Goal: Task Accomplishment & Management: Complete application form

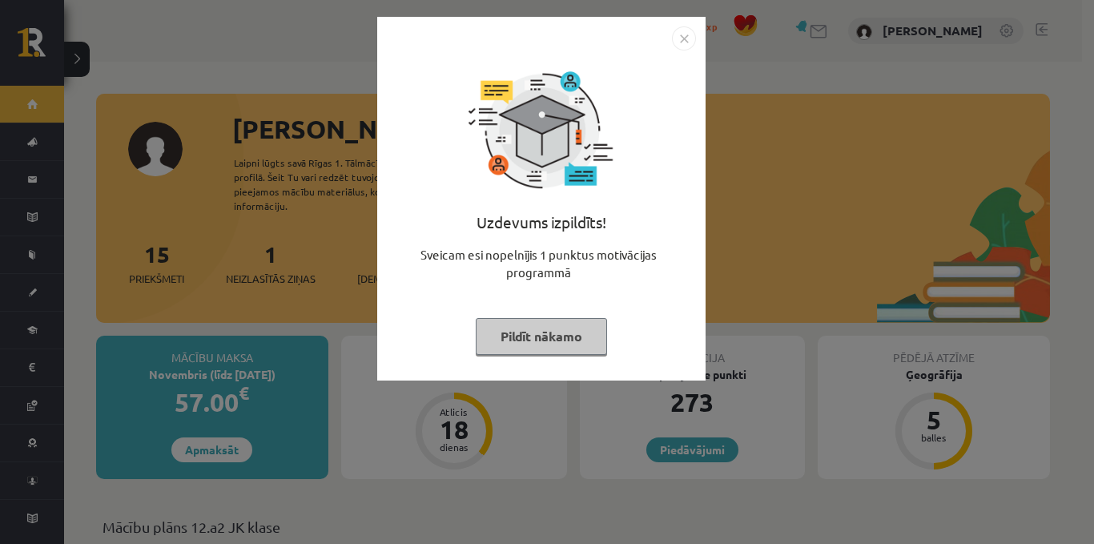
click at [683, 30] on img "Close" at bounding box center [684, 38] width 24 height 24
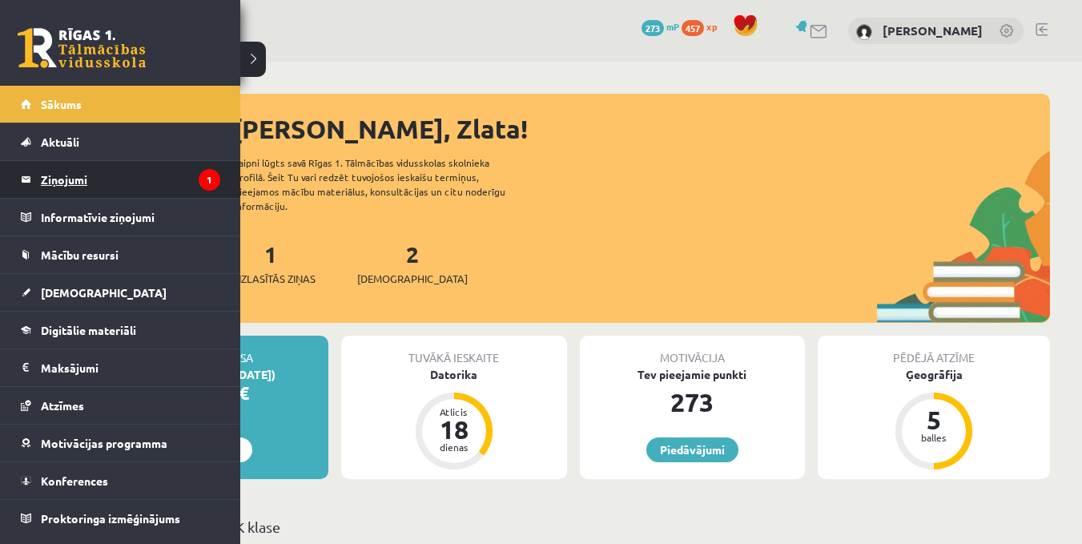
click at [30, 181] on link "Ziņojumi 1" at bounding box center [120, 179] width 199 height 37
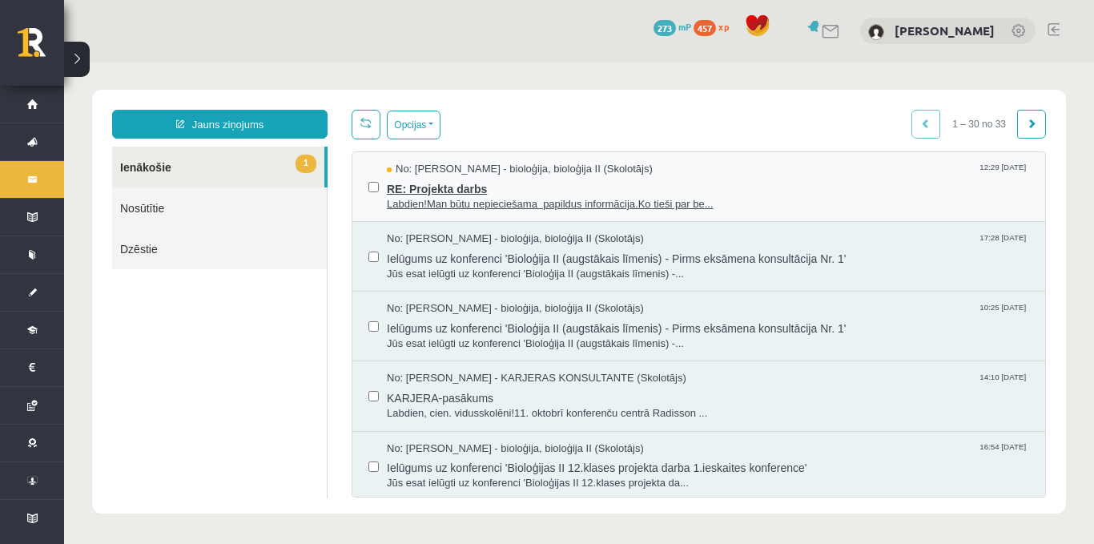
click at [461, 184] on span "RE: Projekta darbs" at bounding box center [708, 187] width 642 height 20
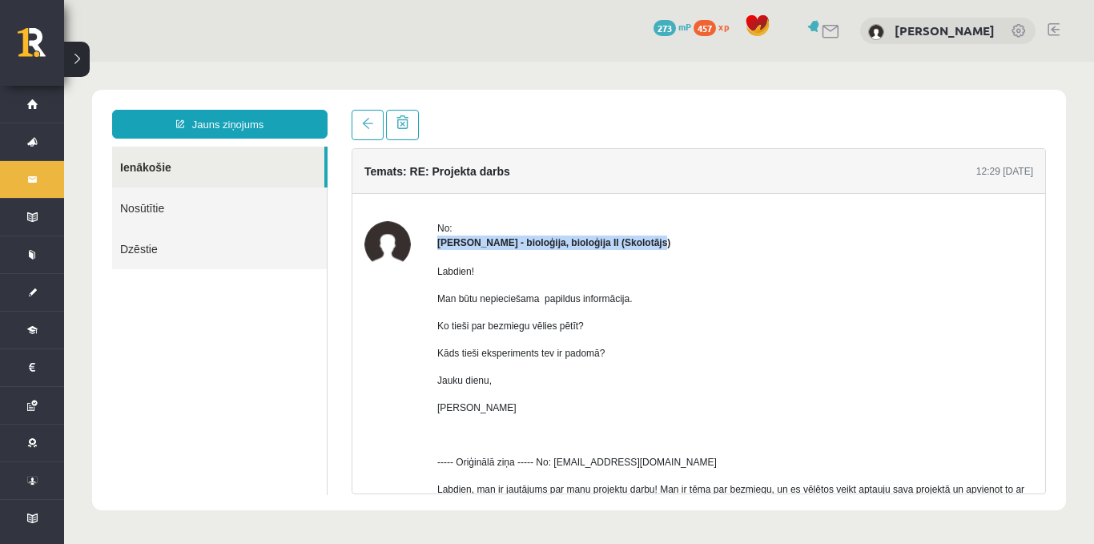
drag, startPoint x: 1032, startPoint y: 232, endPoint x: 1039, endPoint y: 247, distance: 15.8
click at [1039, 247] on div "Temats: RE: Projekta darbs 12:29 14/10/2025 No: Elza Saulīte - bioloģija, biolo…" at bounding box center [699, 321] width 694 height 346
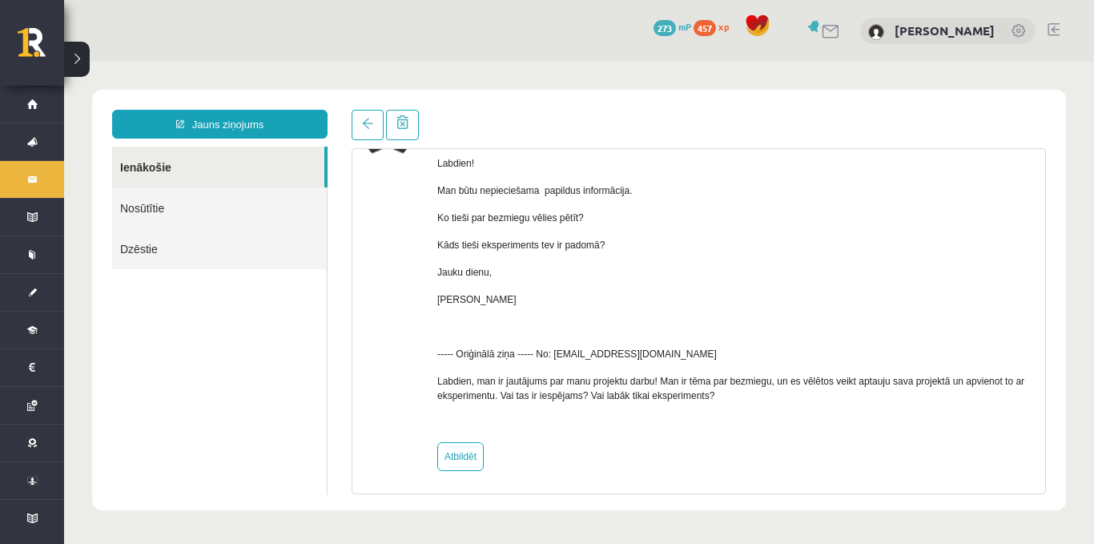
scroll to position [113, 0]
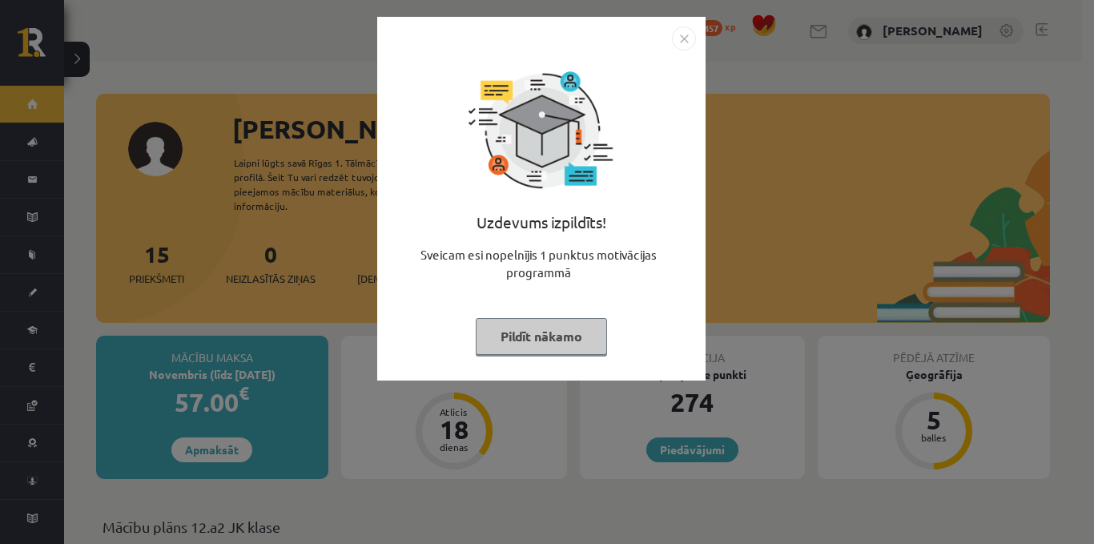
click at [686, 38] on img "Close" at bounding box center [684, 38] width 24 height 24
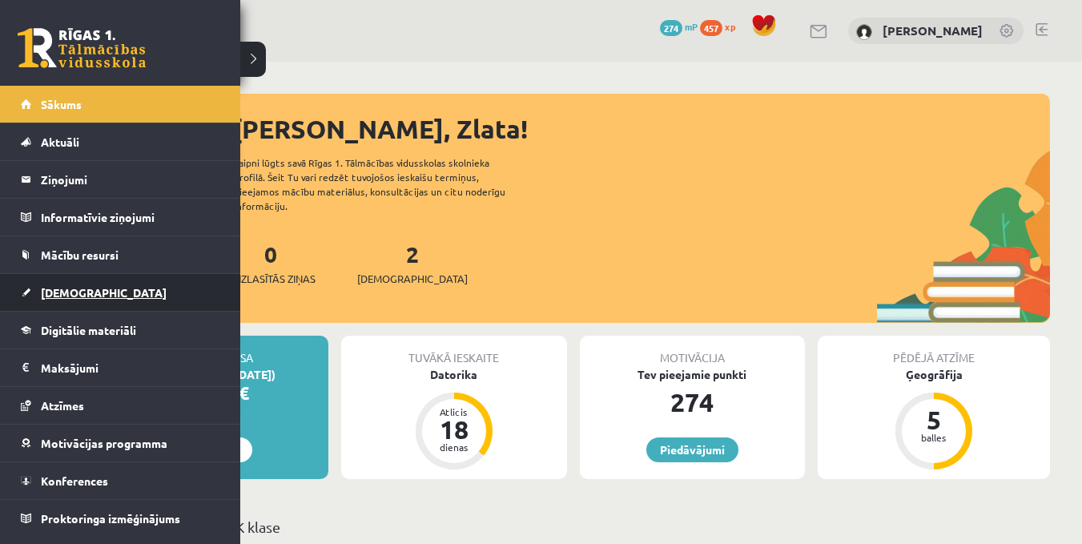
click at [65, 296] on span "[DEMOGRAPHIC_DATA]" at bounding box center [104, 292] width 126 height 14
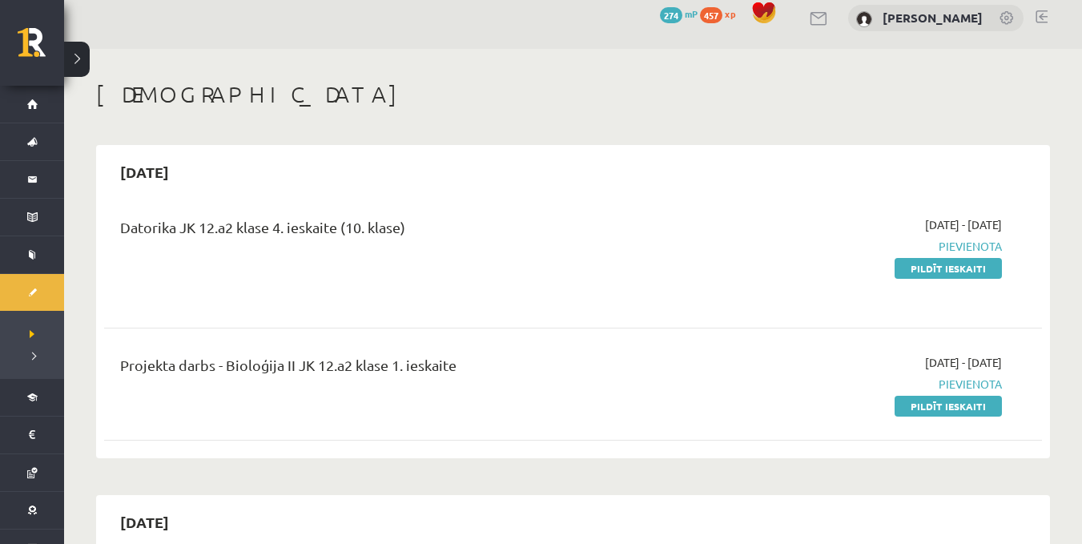
scroll to position [115, 0]
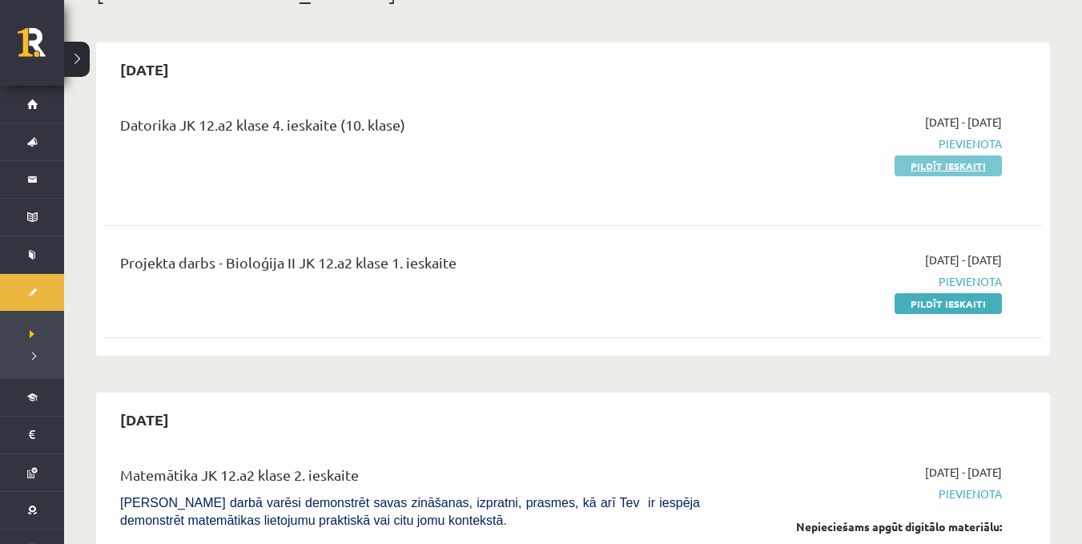
click at [962, 160] on link "Pildīt ieskaiti" at bounding box center [948, 165] width 107 height 21
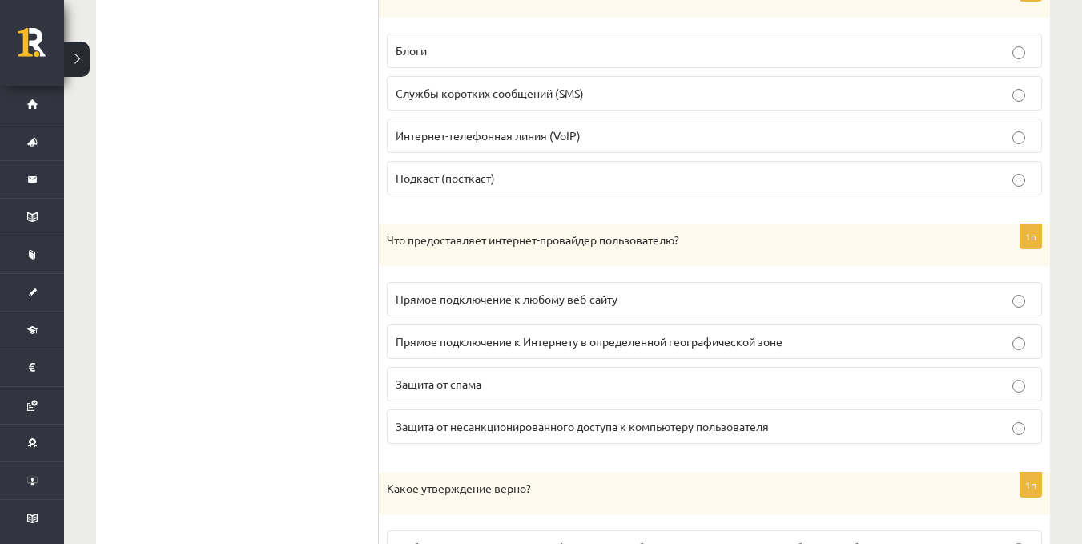
scroll to position [733, 0]
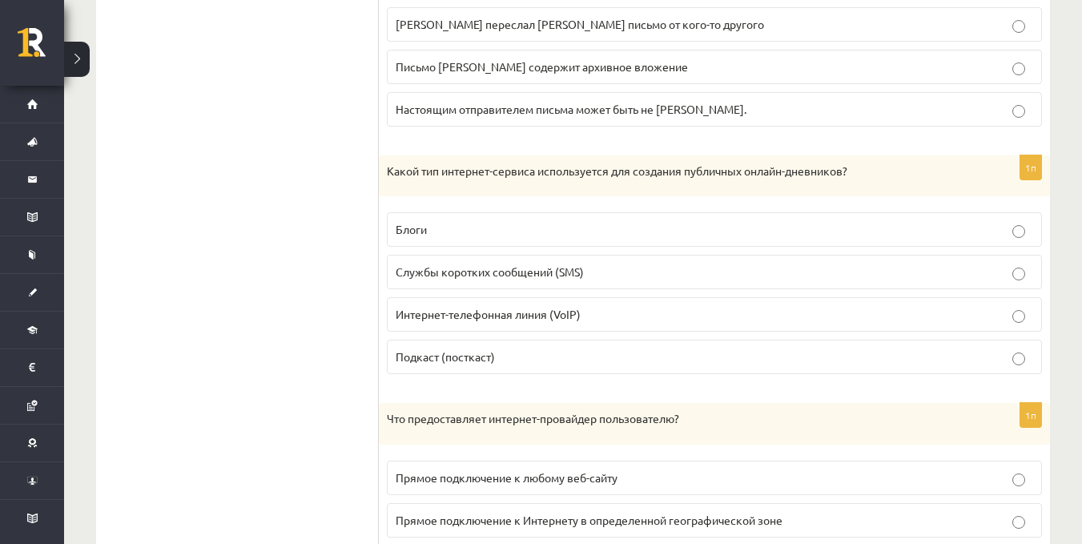
click at [678, 232] on p "Блоги" at bounding box center [715, 229] width 638 height 17
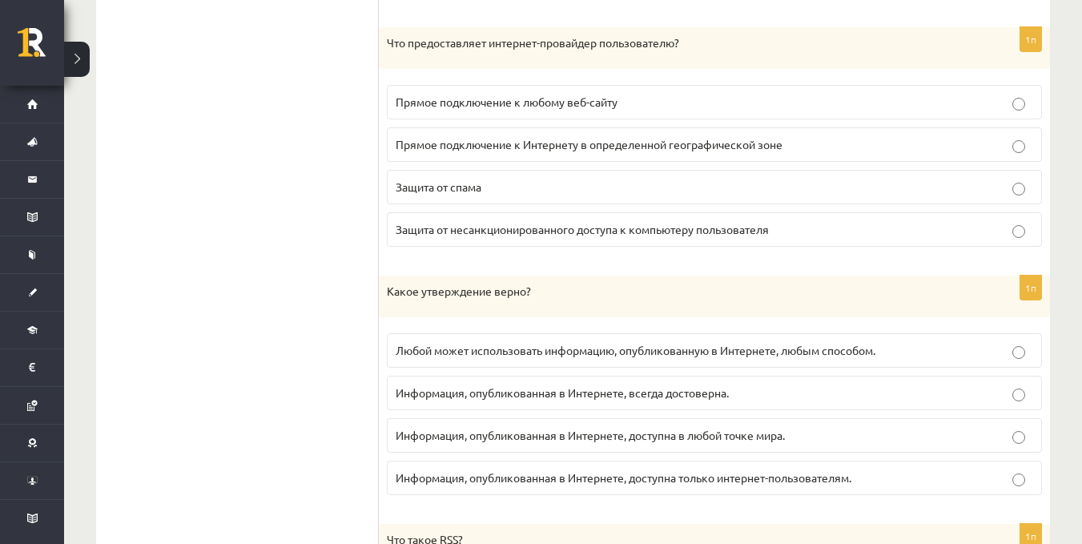
scroll to position [1118, 0]
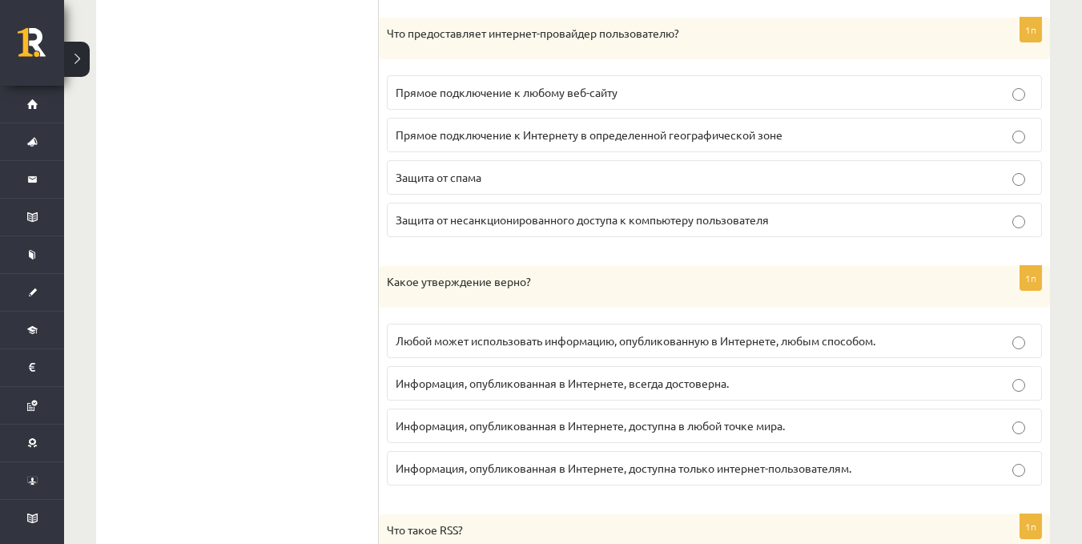
click at [819, 133] on p "Прямое подключение к Интернету в определенной географической зоне" at bounding box center [715, 135] width 638 height 17
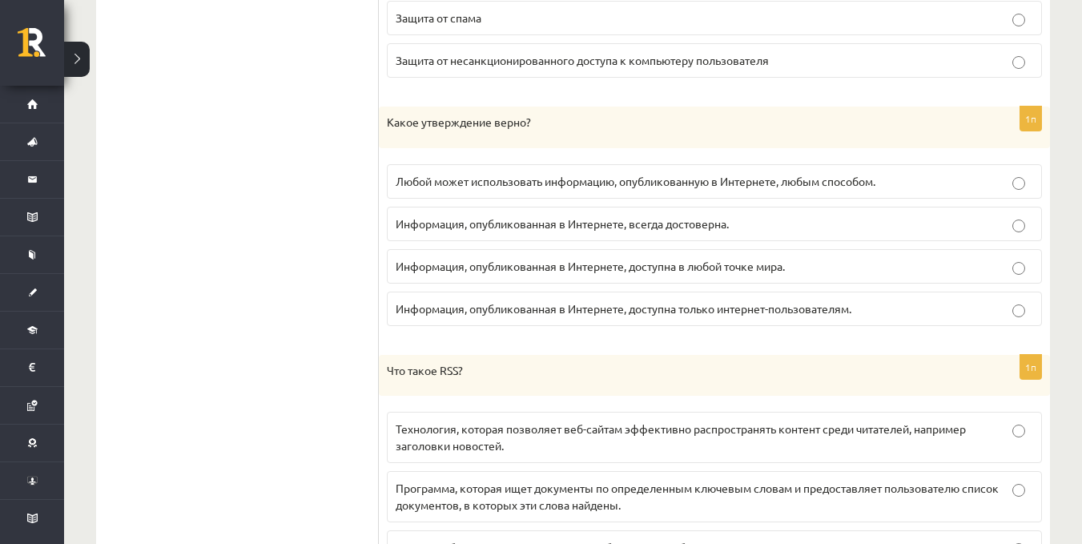
scroll to position [1305, 0]
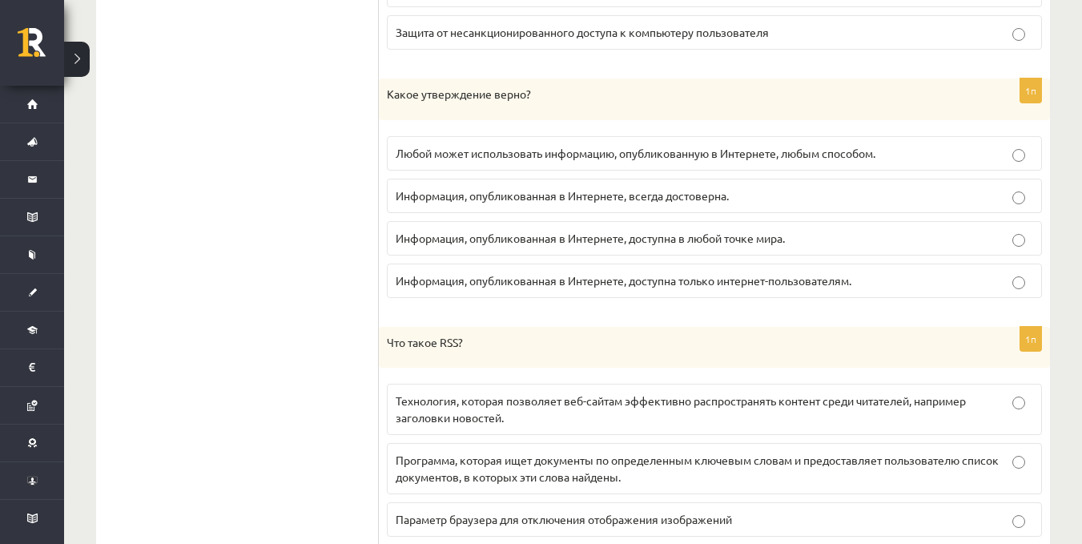
click at [698, 285] on font "Информация, опубликованная в Интернете, доступна только интернет-пользователям." at bounding box center [624, 280] width 456 height 14
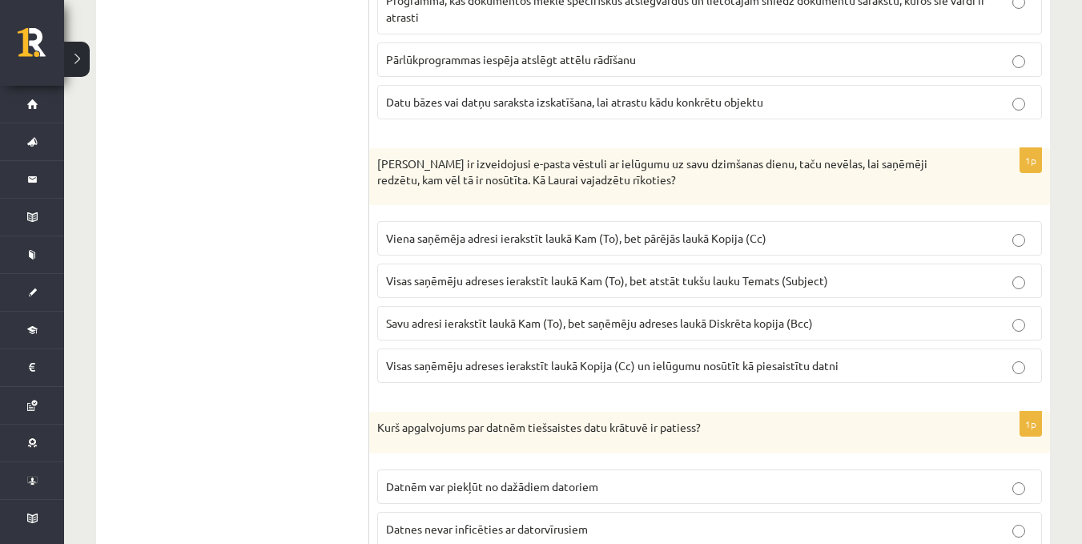
scroll to position [1740, 0]
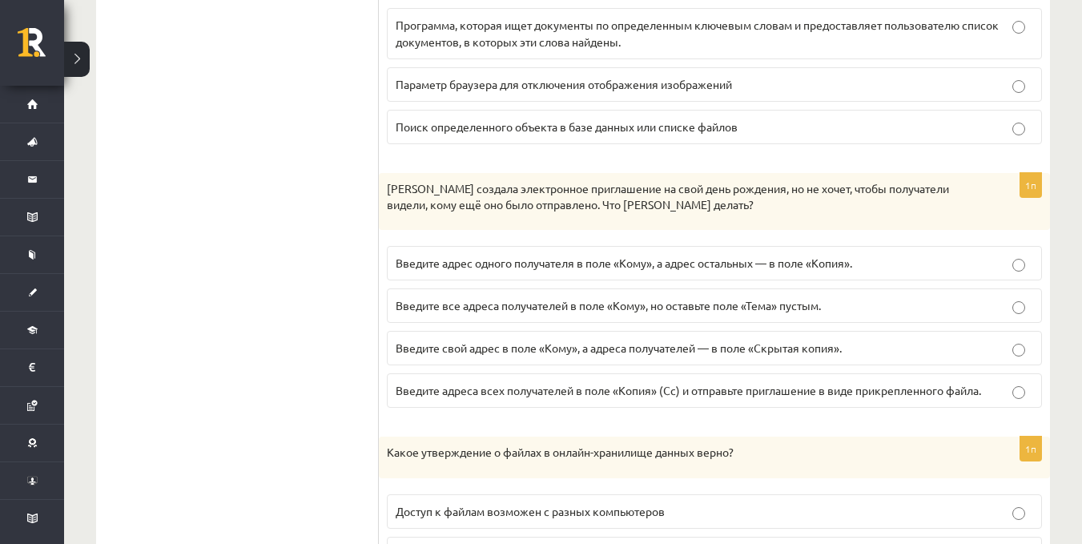
click at [868, 253] on label "Введите адрес одного получателя в поле «Кому», а адрес остальных — в поле «Копи…" at bounding box center [714, 263] width 655 height 34
click at [888, 346] on p "Введите свой адрес в поле «Кому», а адреса получателей — в поле «Скрытая копия»." at bounding box center [715, 348] width 638 height 17
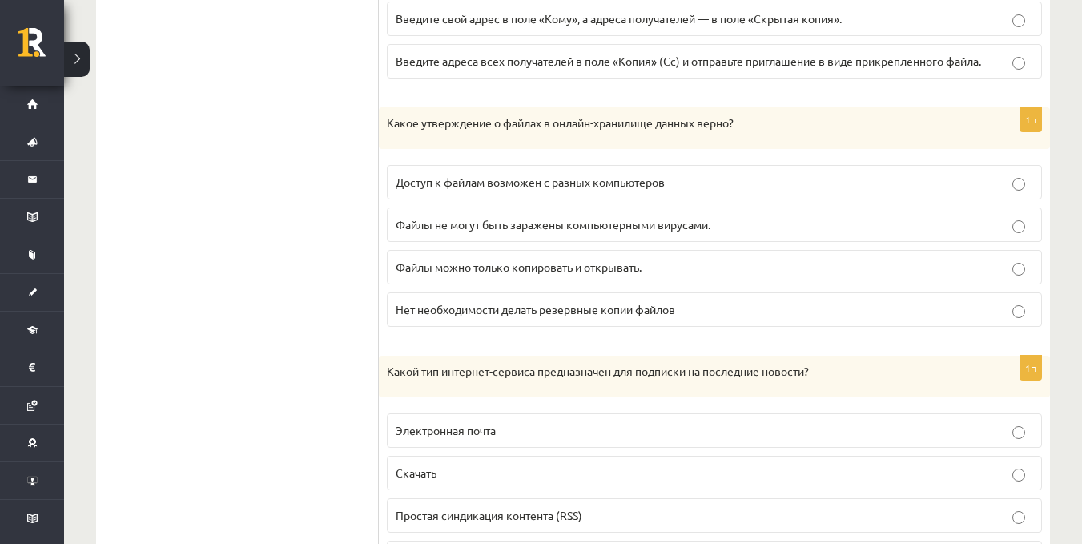
scroll to position [2098, 0]
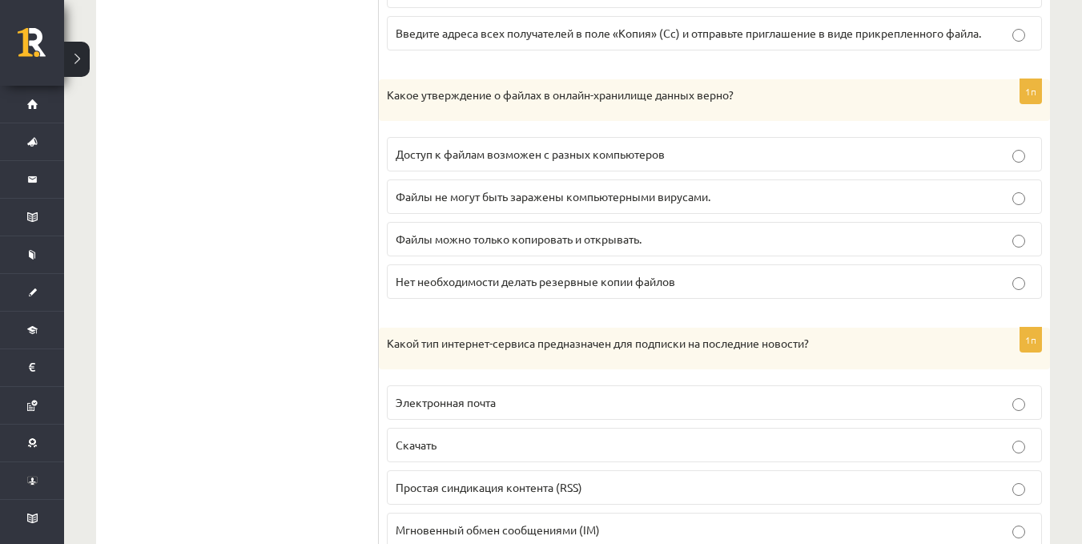
click at [717, 136] on fieldset "Доступ к файлам возможен с разных компьютеров Файлы не могут быть заражены комп…" at bounding box center [714, 216] width 655 height 175
click at [722, 152] on p "Доступ к файлам возможен с разных компьютеров" at bounding box center [715, 154] width 638 height 17
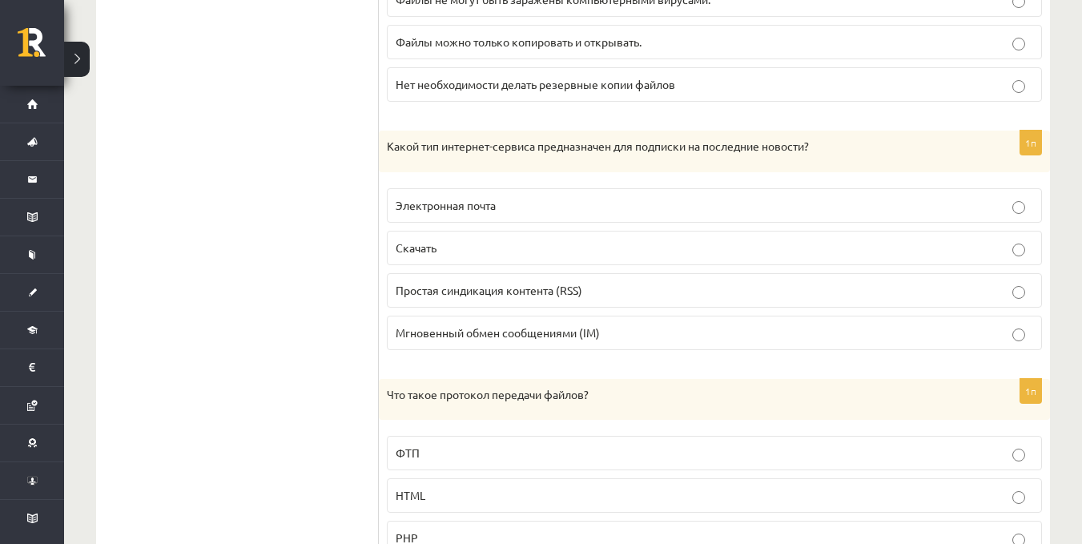
scroll to position [2351, 0]
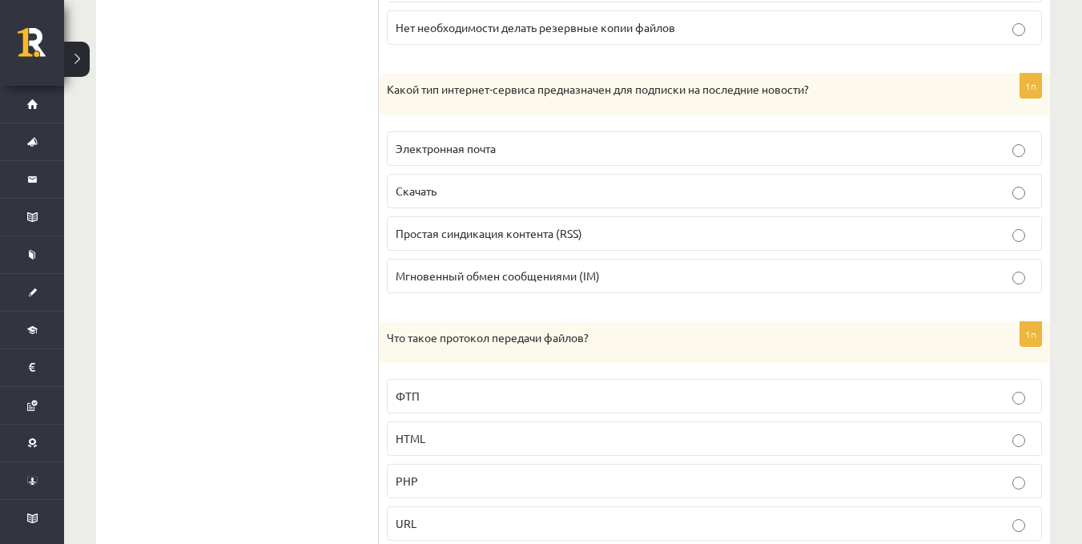
click at [662, 147] on p "Электронная почта" at bounding box center [715, 148] width 638 height 17
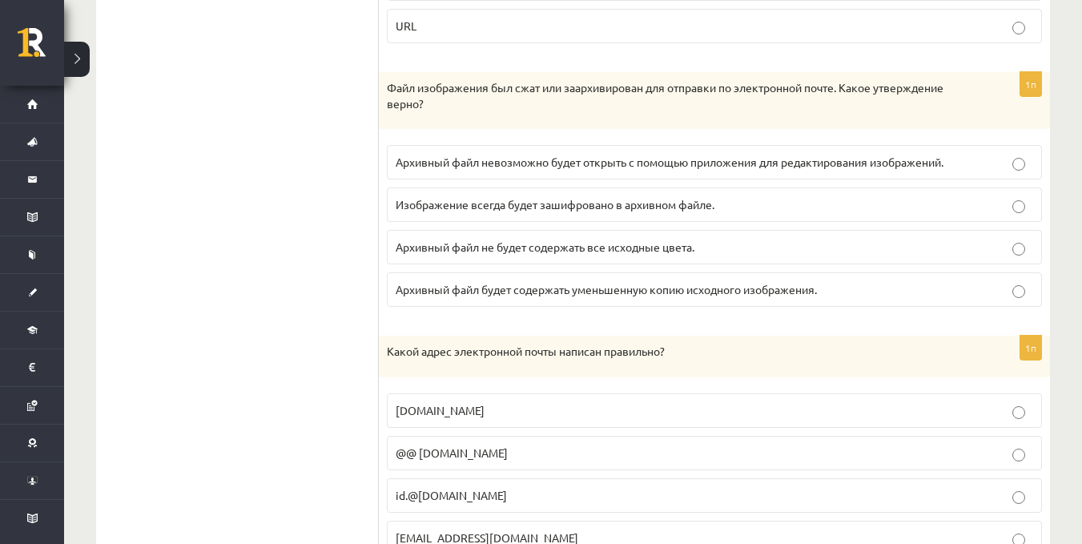
scroll to position [2868, 0]
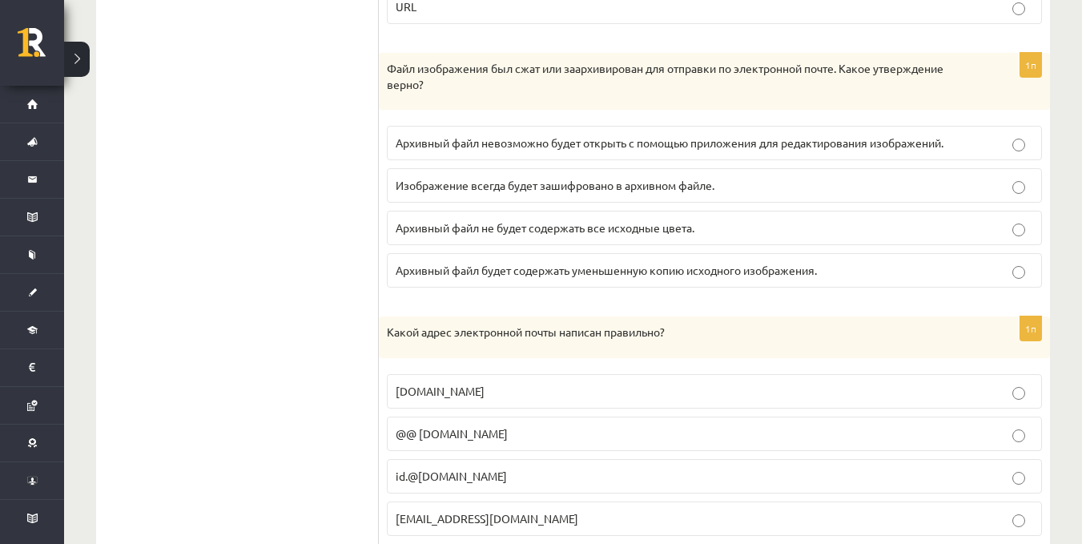
click at [764, 145] on font "Архивный файл невозможно будет открыть с помощью приложения для редактирования …" at bounding box center [670, 142] width 548 height 14
click at [729, 276] on font "Архивный файл будет содержать уменьшенную копию исходного изображения." at bounding box center [606, 270] width 421 height 14
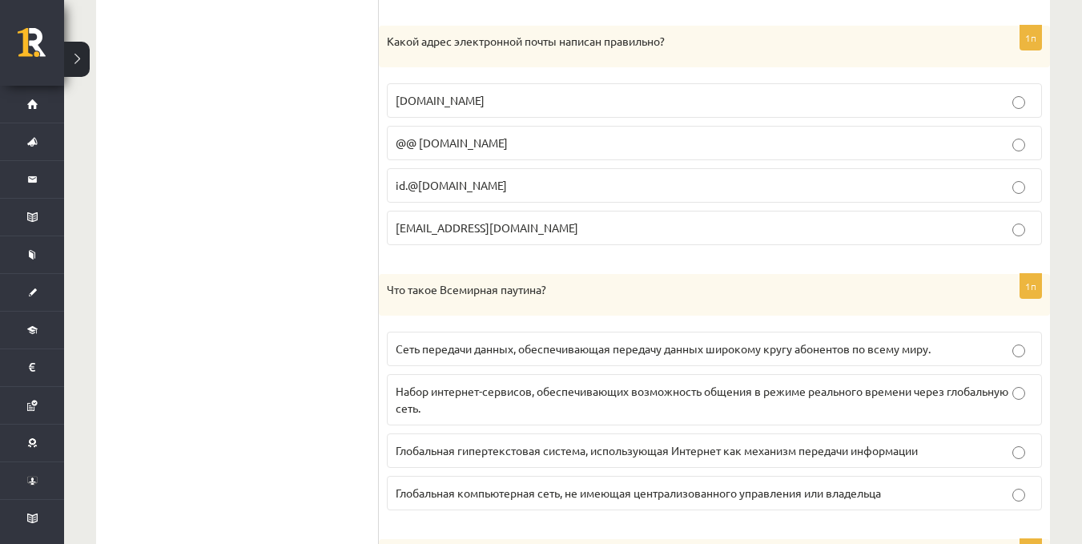
scroll to position [3178, 0]
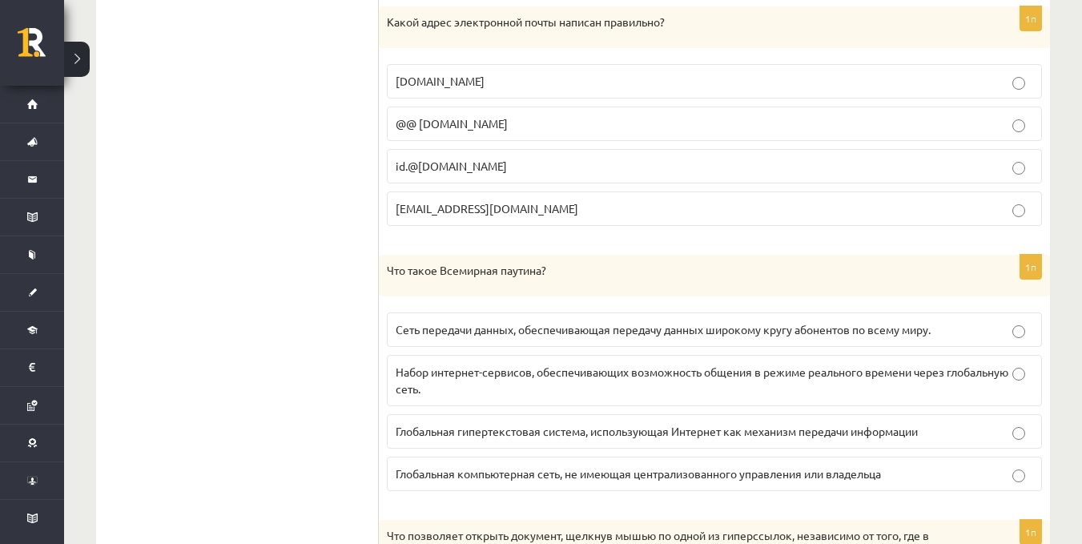
click at [571, 158] on p "id.@4102.daba.lv" at bounding box center [715, 166] width 638 height 17
click at [593, 215] on p "id.4102@daba.lv" at bounding box center [715, 208] width 638 height 17
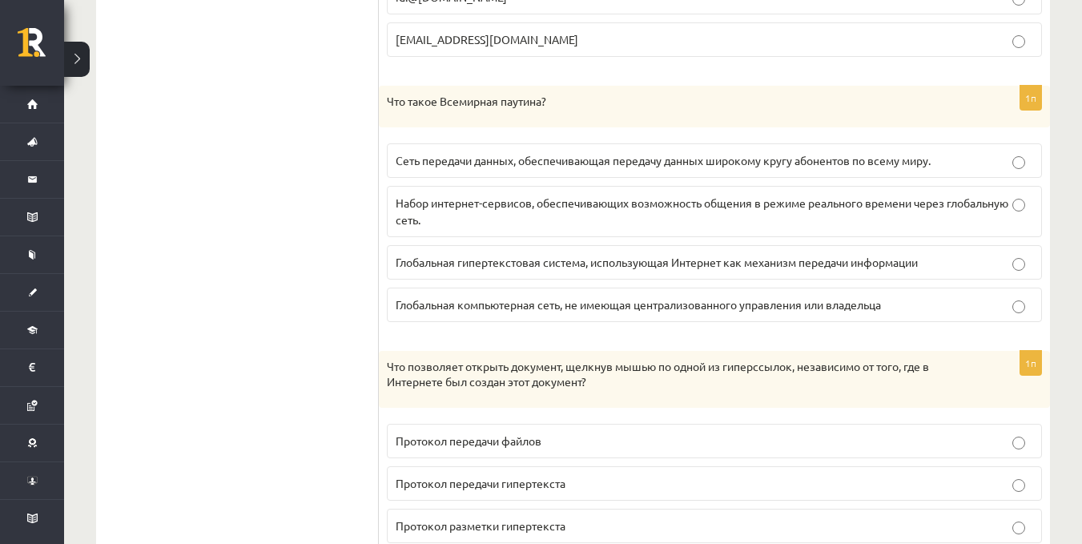
scroll to position [3375, 0]
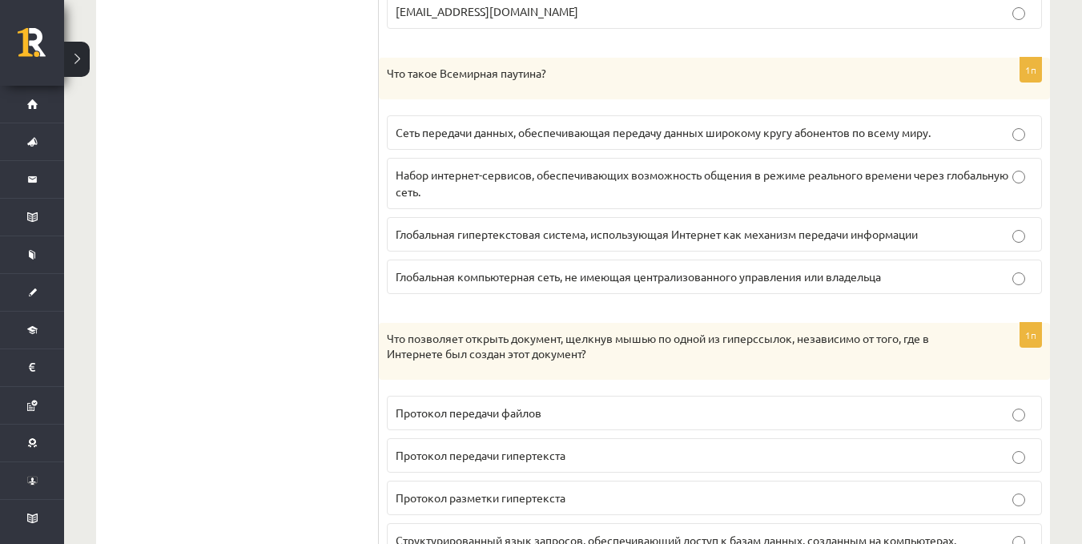
click at [798, 287] on label "Глобальная компьютерная сеть, не имеющая централизованного управления или владе…" at bounding box center [714, 276] width 655 height 34
click at [918, 235] on font "Глобальная гипертекстовая система, использующая Интернет как механизм передачи …" at bounding box center [657, 234] width 522 height 14
click at [913, 275] on p "Глобальная компьютерная сеть, не имеющая централизованного управления или владе…" at bounding box center [715, 276] width 638 height 17
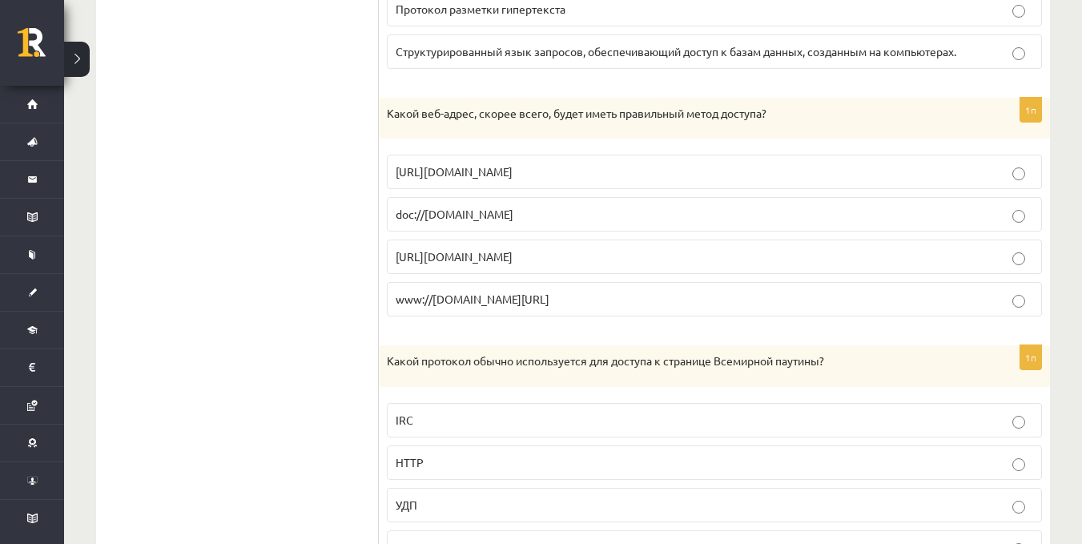
scroll to position [3901, 0]
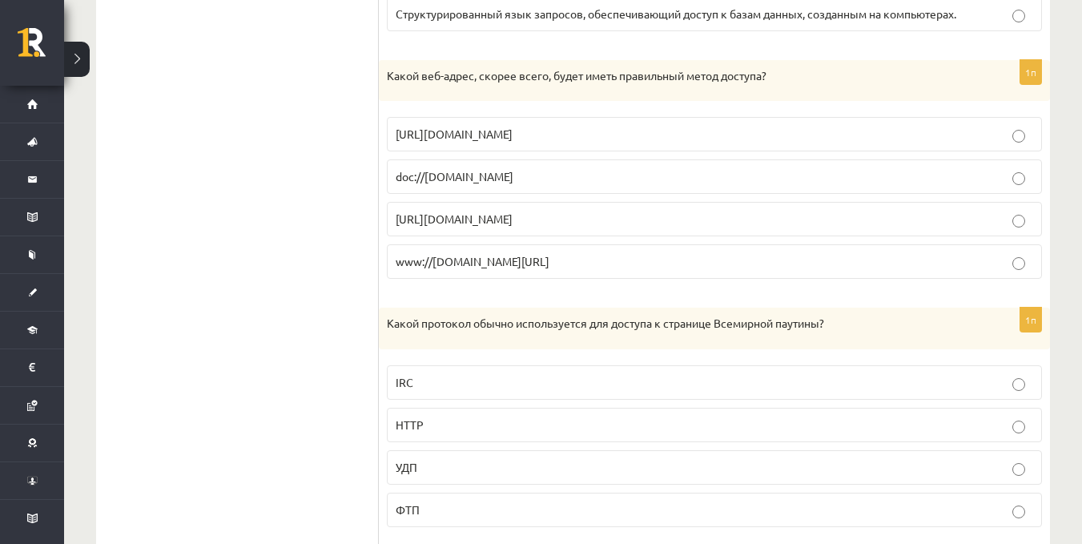
click at [547, 142] on p "http://termini.lza.lv" at bounding box center [715, 134] width 638 height 17
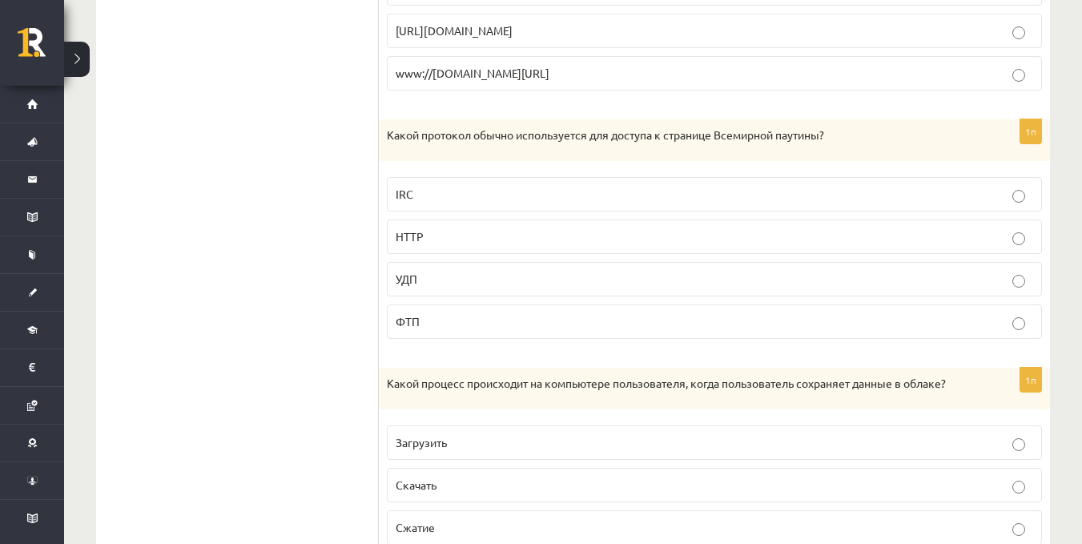
scroll to position [4108, 0]
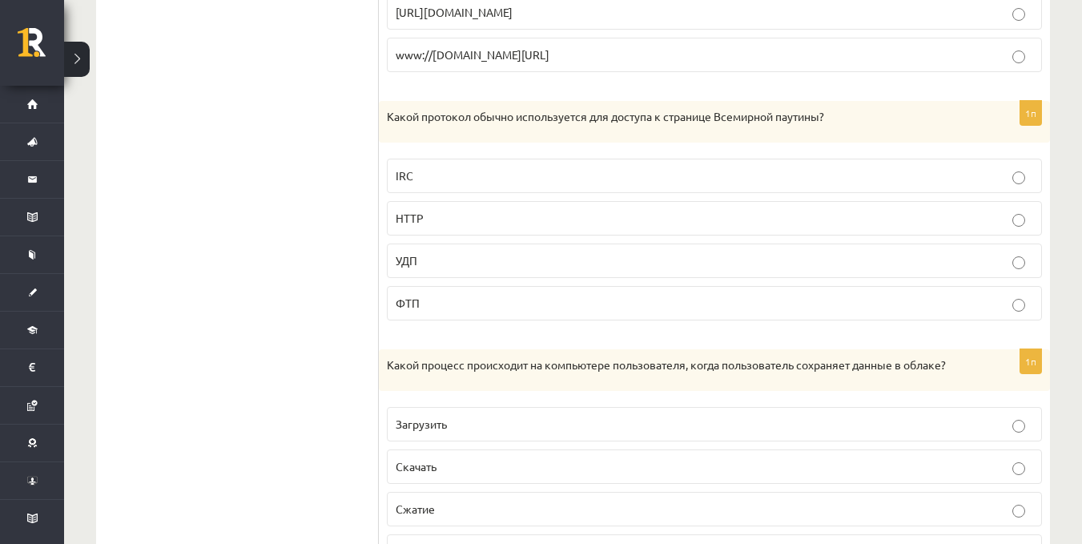
click at [473, 219] on p "HTTP" at bounding box center [715, 218] width 638 height 17
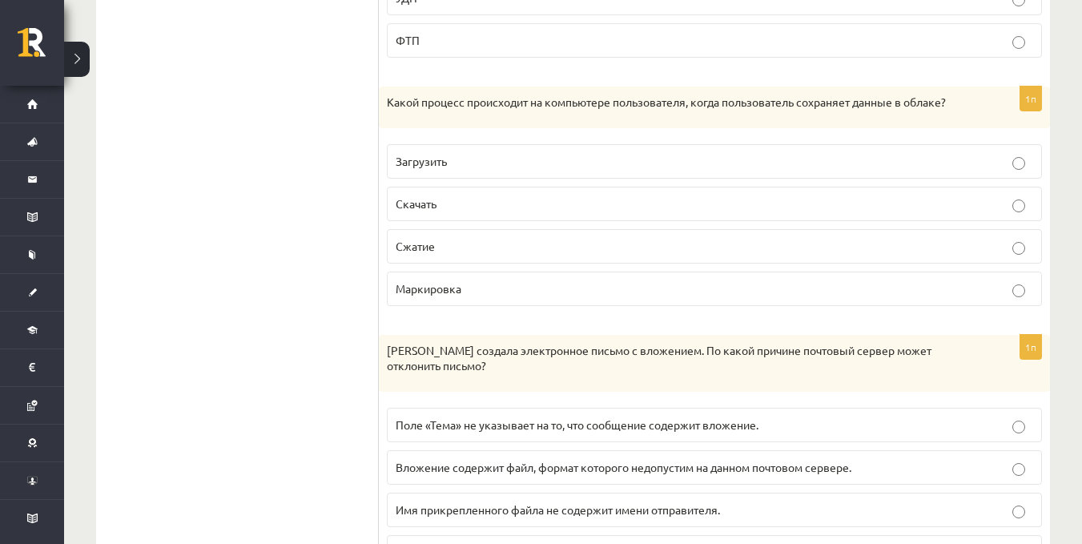
scroll to position [4390, 0]
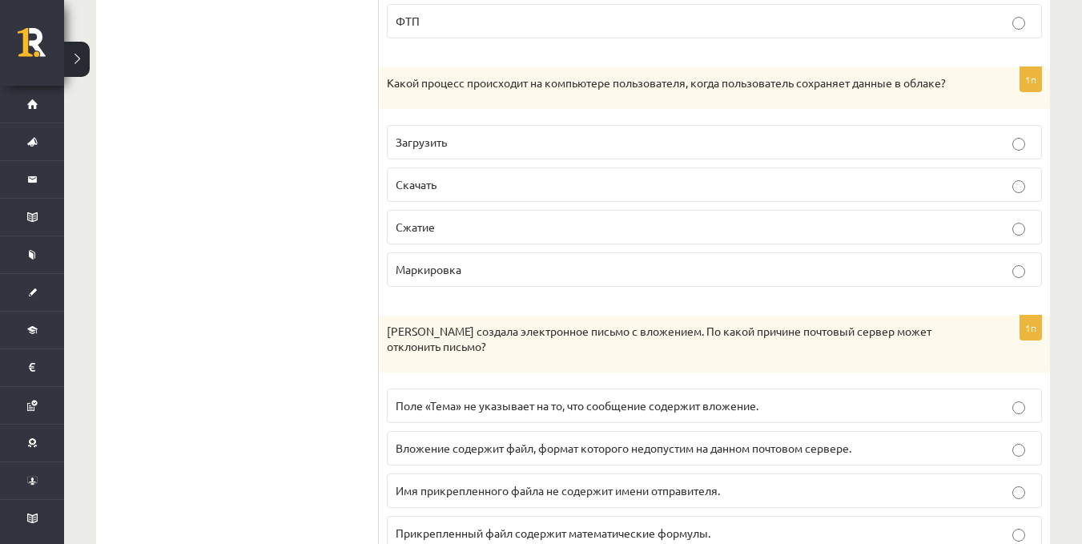
click at [461, 134] on p "Загрузить" at bounding box center [715, 142] width 638 height 17
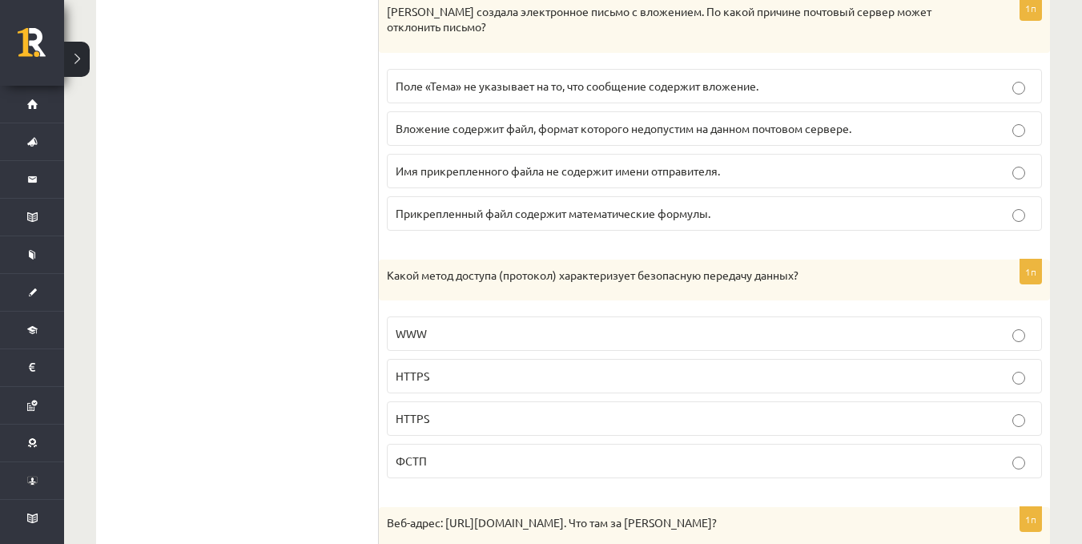
scroll to position [4718, 0]
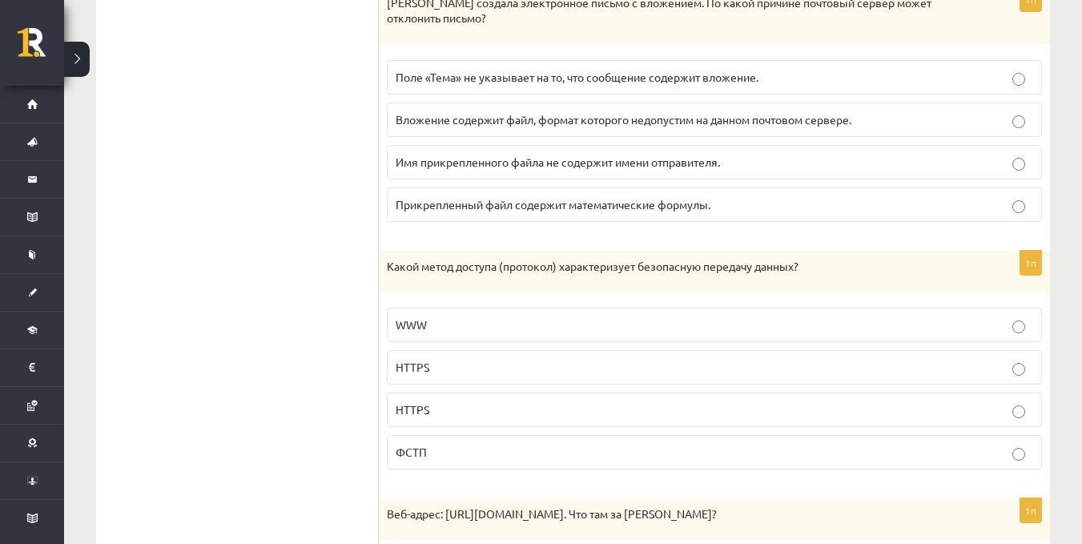
click at [636, 120] on font "Вложение содержит файл, формат которого недопустим на данном почтовом сервере." at bounding box center [624, 119] width 456 height 14
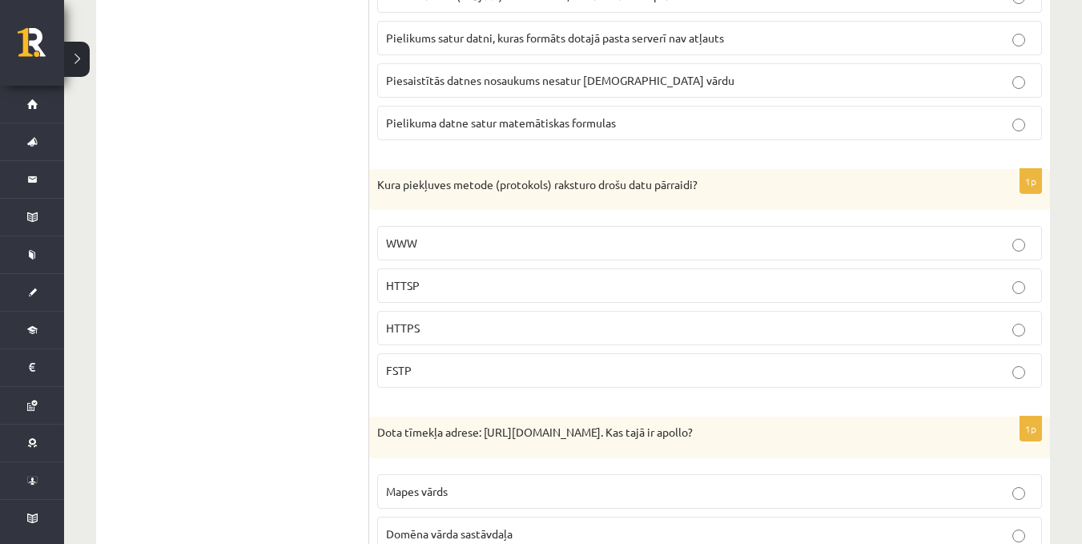
click at [557, 320] on p "HTTPS" at bounding box center [709, 328] width 647 height 17
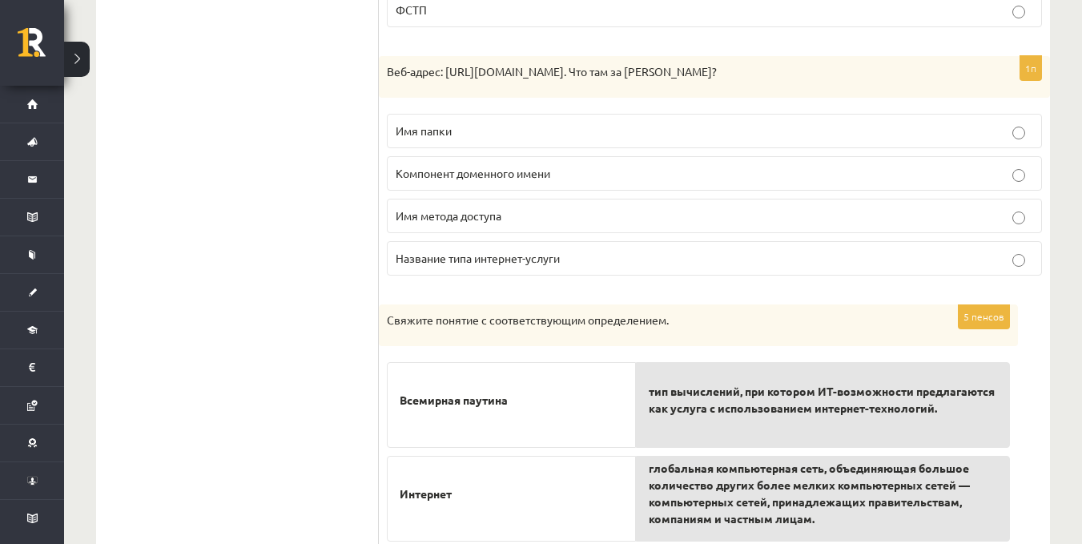
scroll to position [5207, 0]
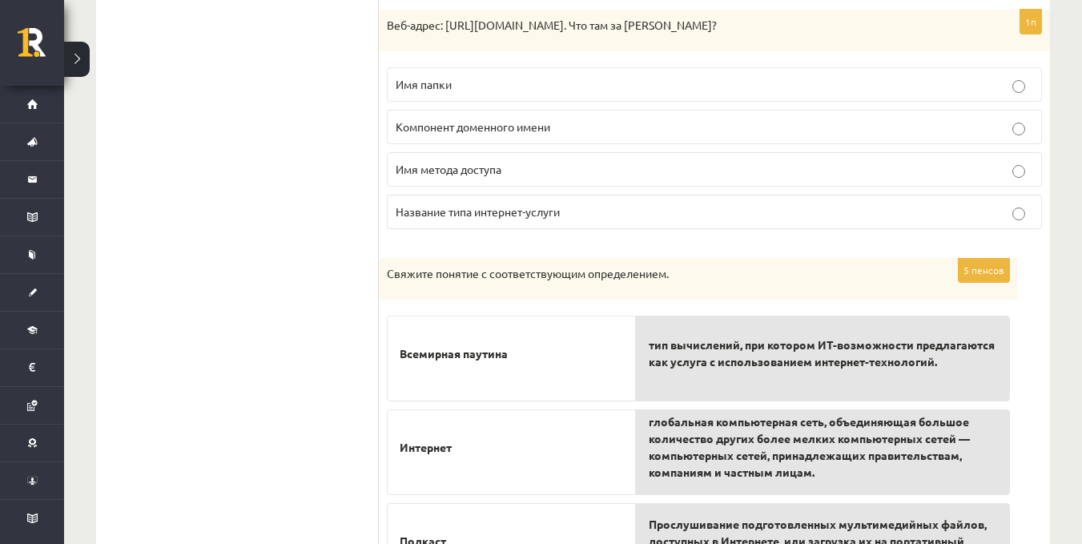
click at [459, 211] on font "Название типа интернет-услуги" at bounding box center [478, 211] width 164 height 14
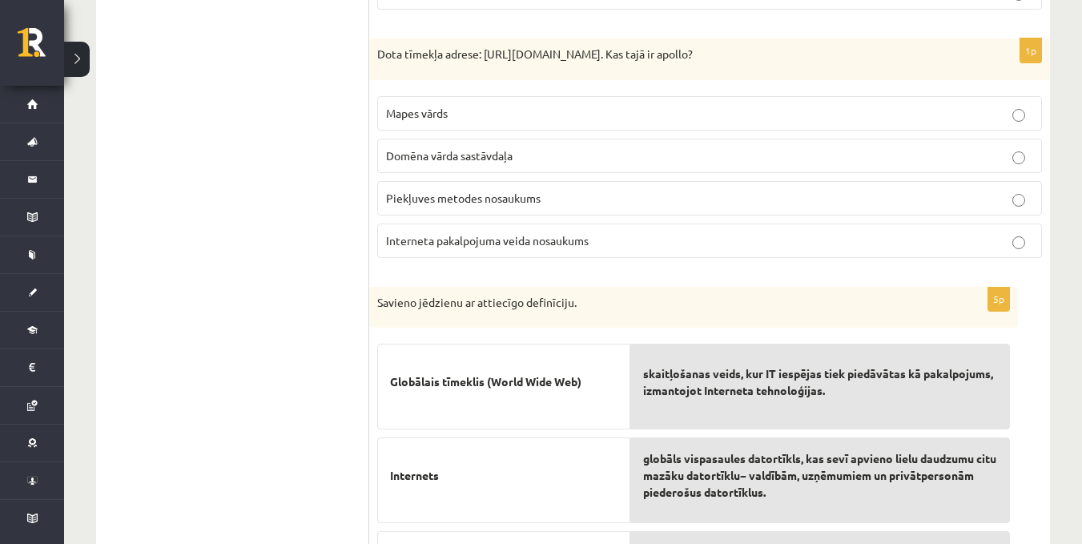
scroll to position [5003, 0]
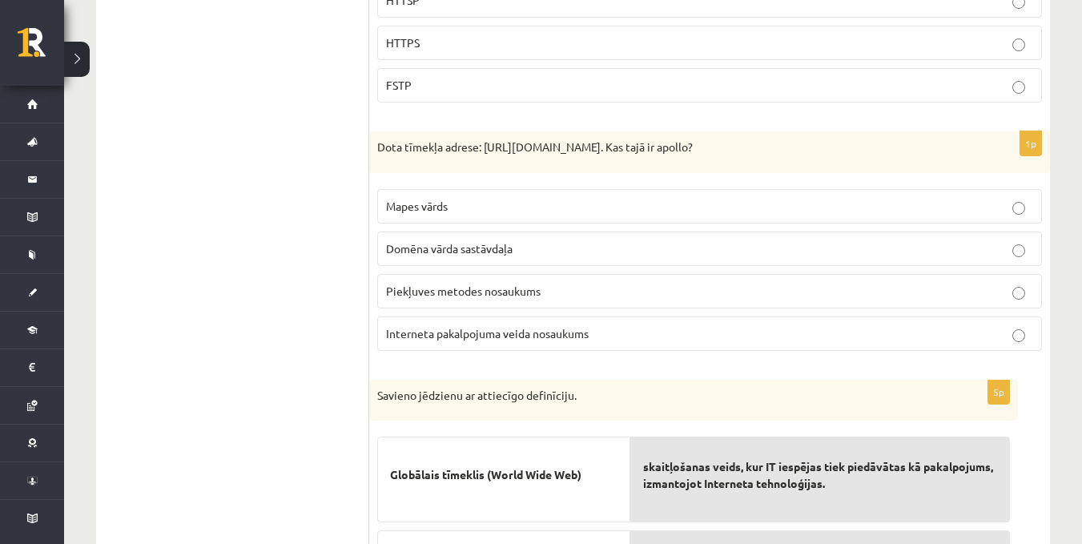
click at [730, 325] on p "Interneta pakalpojuma veida nosaukums" at bounding box center [709, 333] width 647 height 17
click at [1029, 325] on p "Interneta pakalpojuma veida nosaukums" at bounding box center [709, 333] width 647 height 17
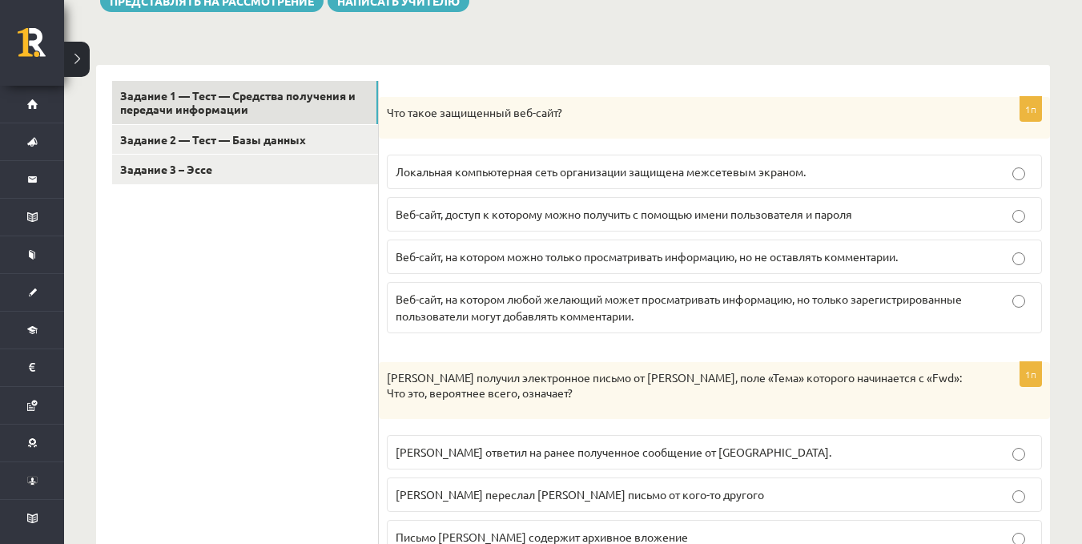
scroll to position [300, 0]
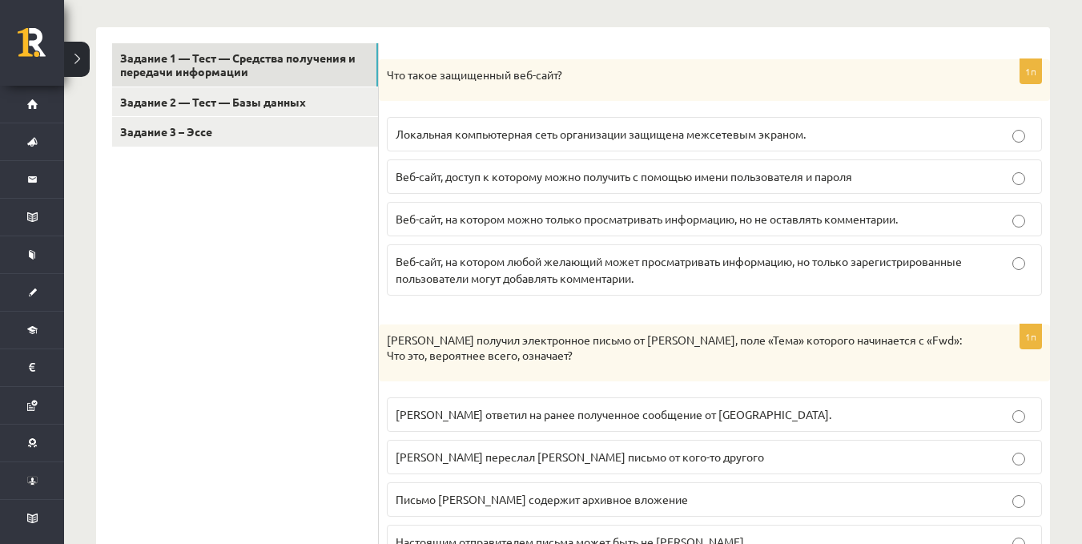
click at [658, 127] on p "Локальная компьютерная сеть организации защищена межсетевым экраном." at bounding box center [715, 134] width 638 height 17
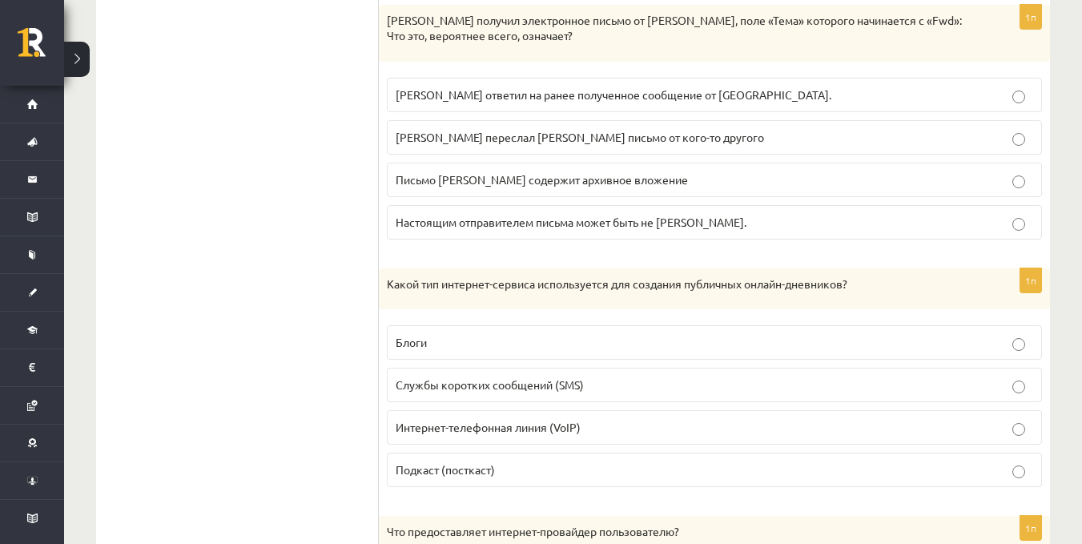
scroll to position [582, 0]
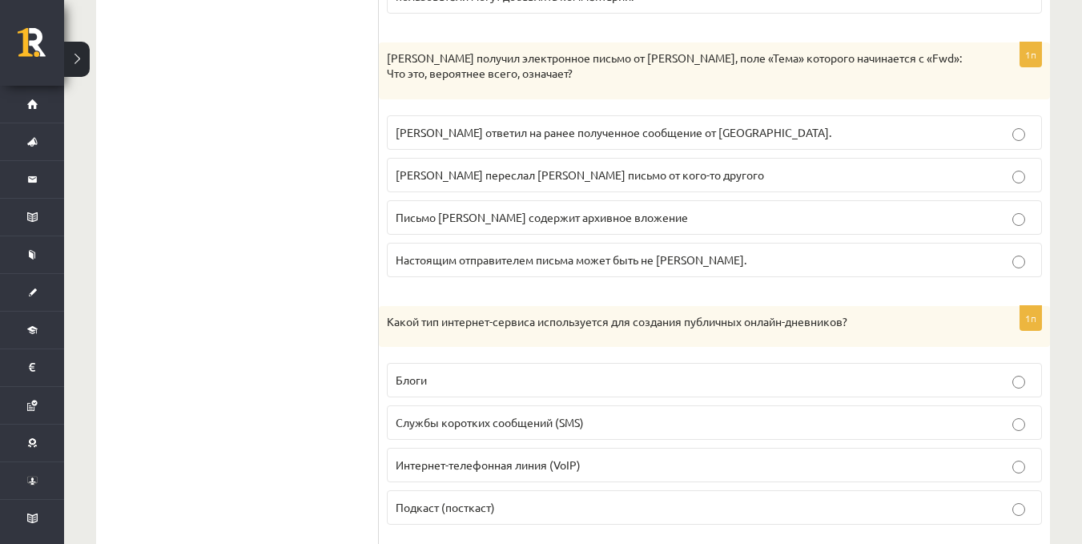
click at [583, 175] on font "Викторс переслал Янису письмо от кого-то другого" at bounding box center [580, 174] width 368 height 14
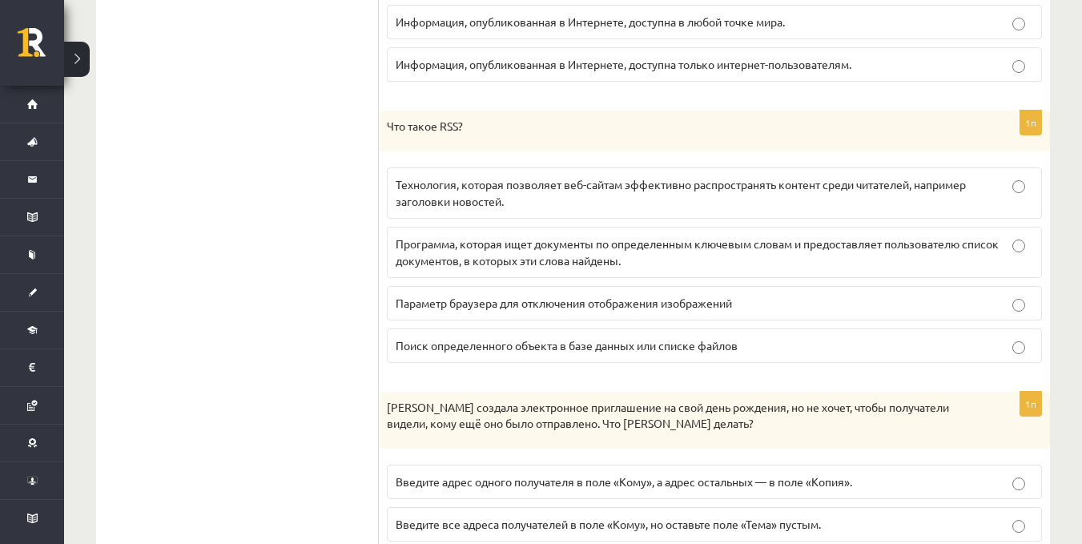
scroll to position [1579, 0]
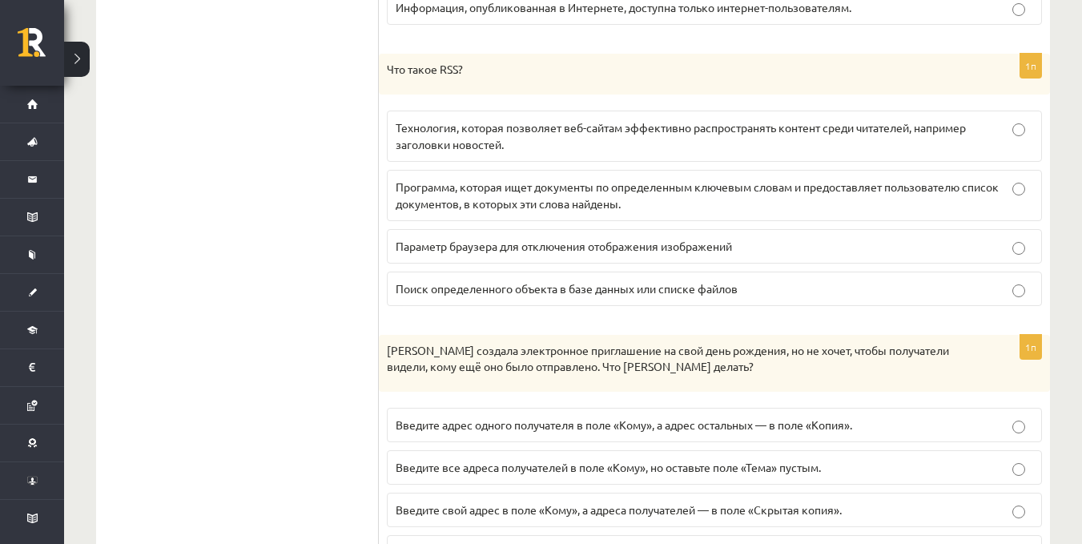
click at [714, 146] on p "Технология, которая позволяет веб-сайтам эффективно распространять контент сред…" at bounding box center [715, 136] width 638 height 34
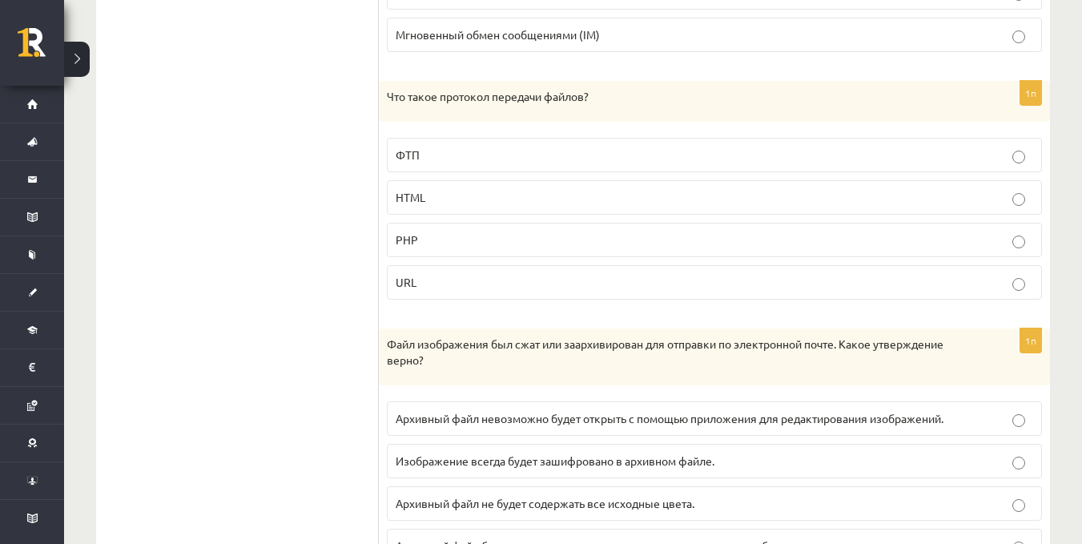
scroll to position [2584, 0]
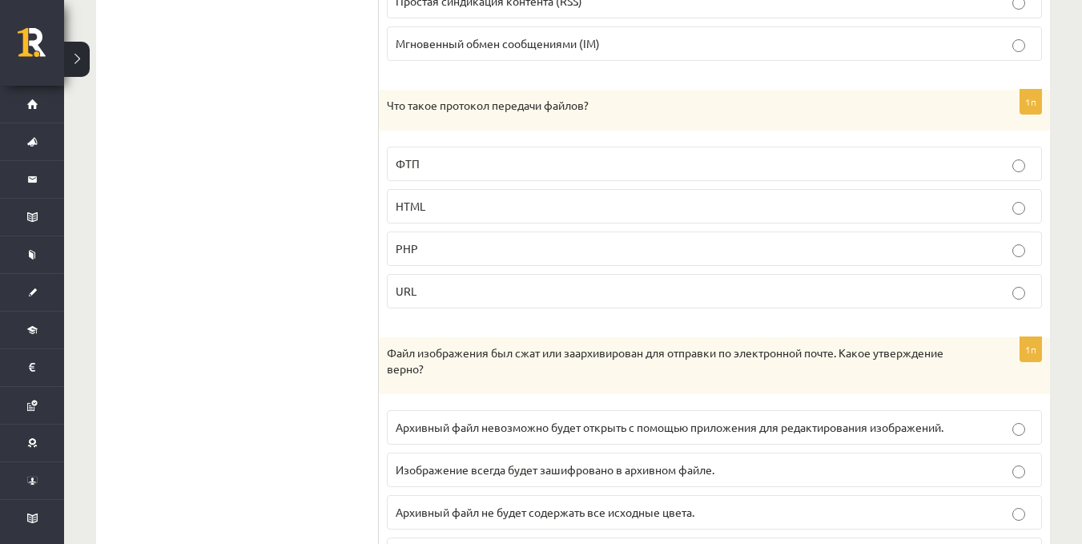
click at [585, 147] on label "ФТП" at bounding box center [714, 164] width 655 height 34
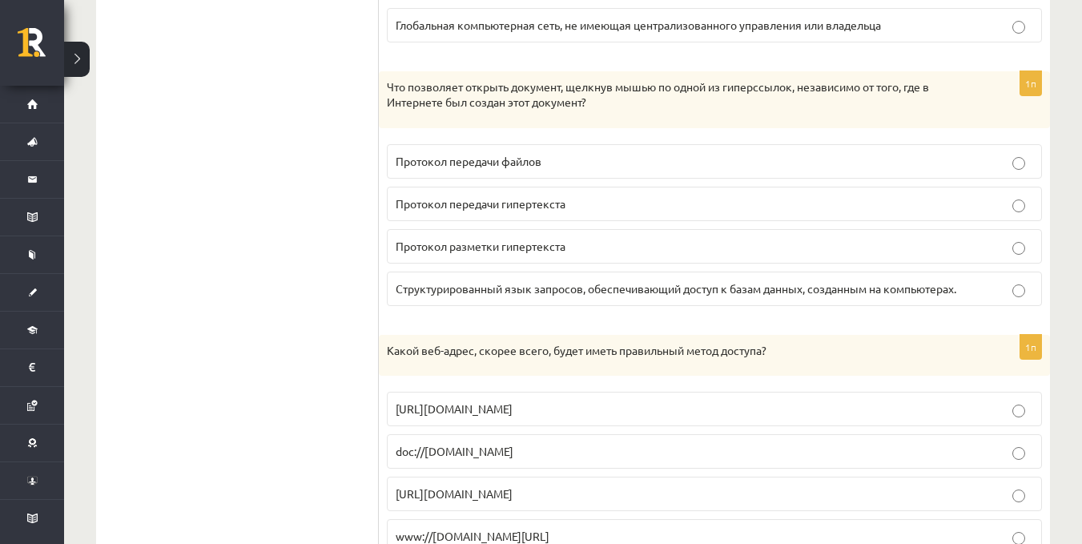
scroll to position [3664, 0]
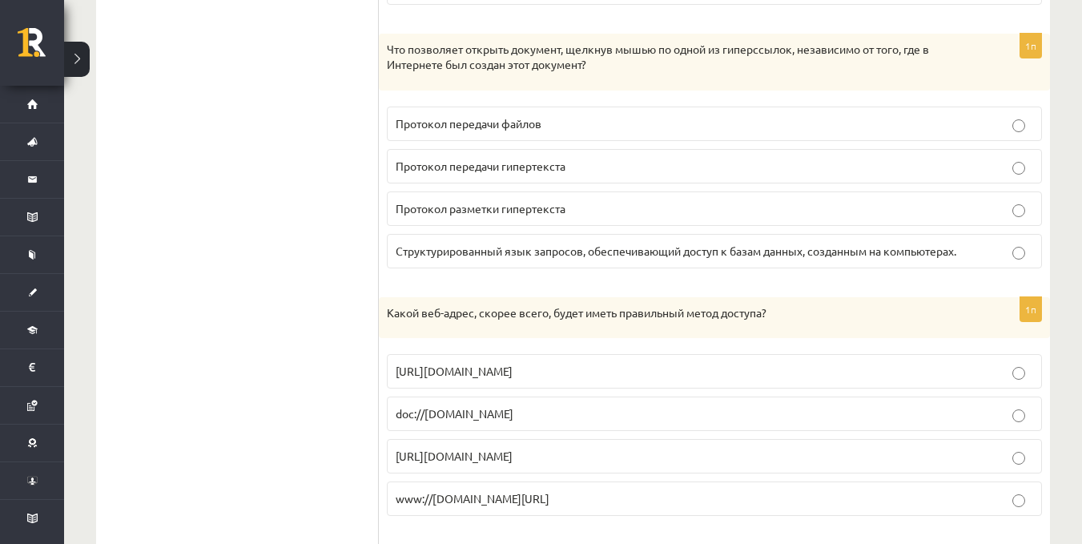
click at [576, 215] on p "Протокол разметки гипертекста" at bounding box center [715, 208] width 638 height 17
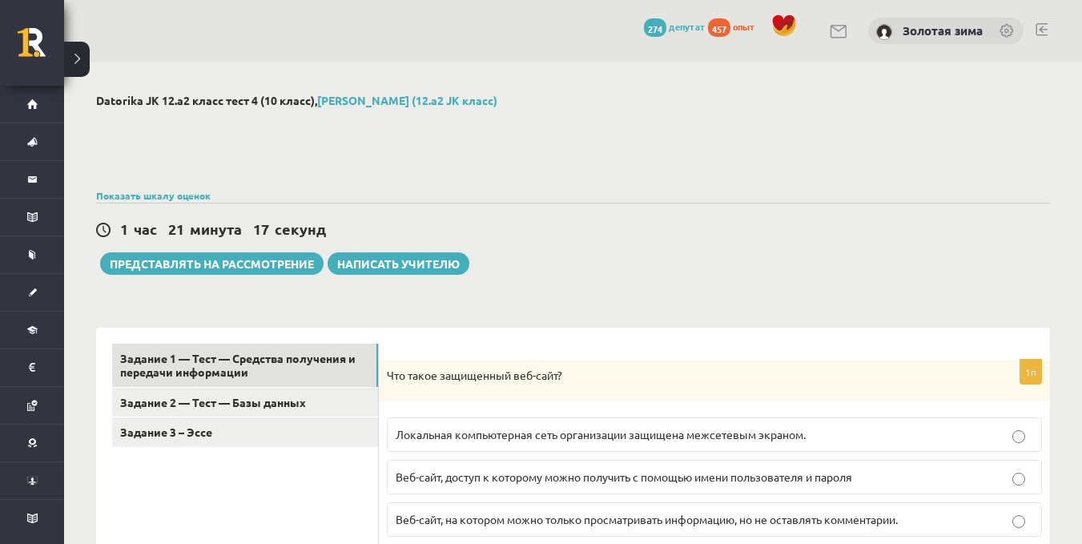
scroll to position [226, 0]
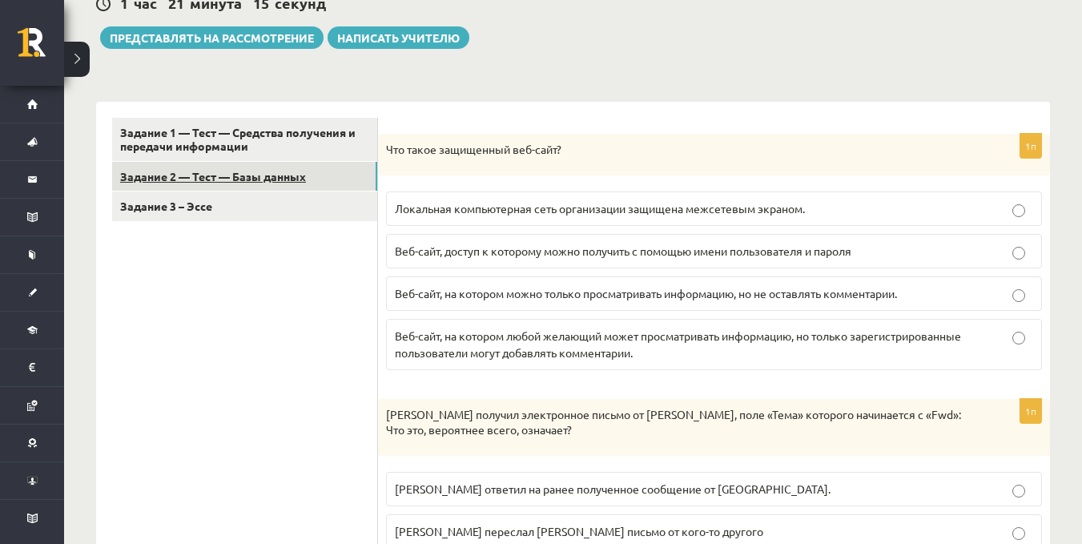
click at [248, 183] on link "Задание 2 — Тест — Базы данных" at bounding box center [244, 177] width 265 height 30
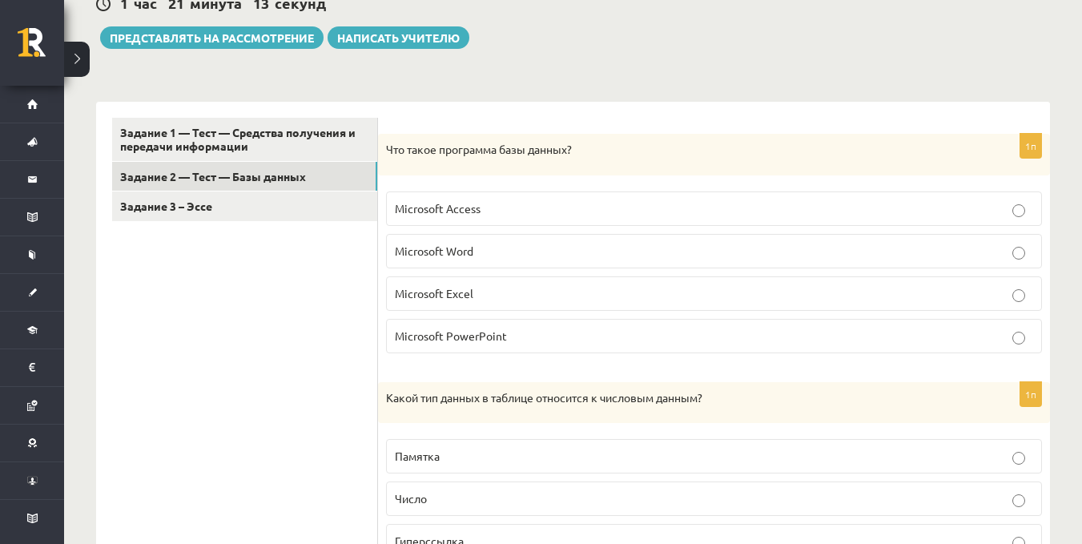
click at [497, 203] on p "Microsoft Access" at bounding box center [714, 208] width 638 height 17
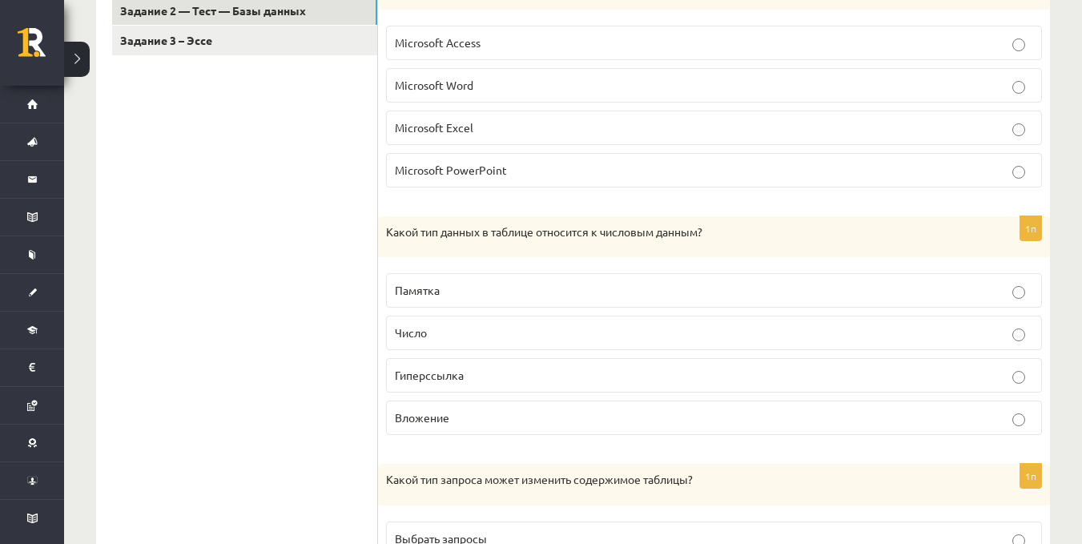
scroll to position [423, 0]
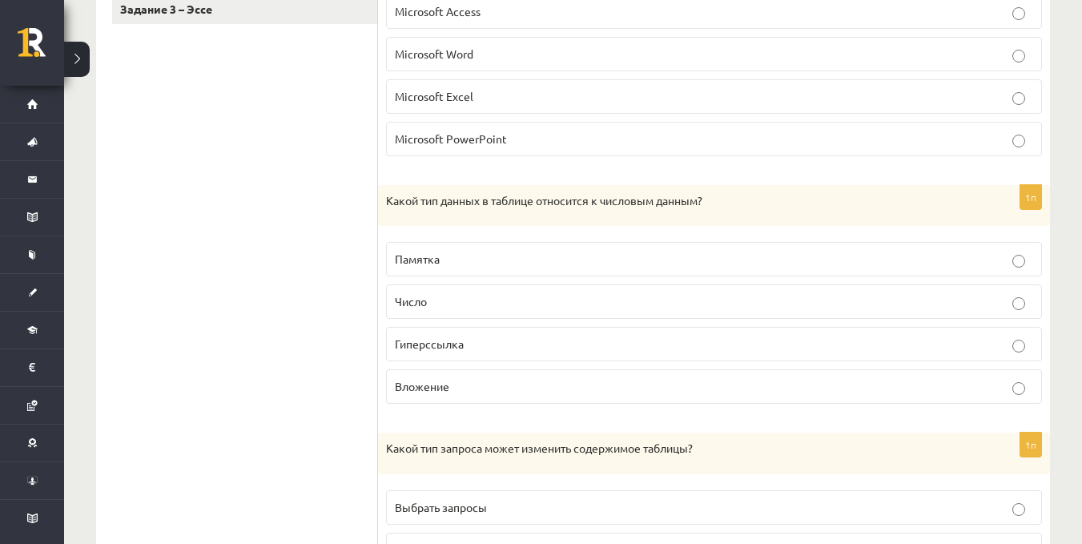
click at [409, 312] on label "Число" at bounding box center [714, 301] width 656 height 34
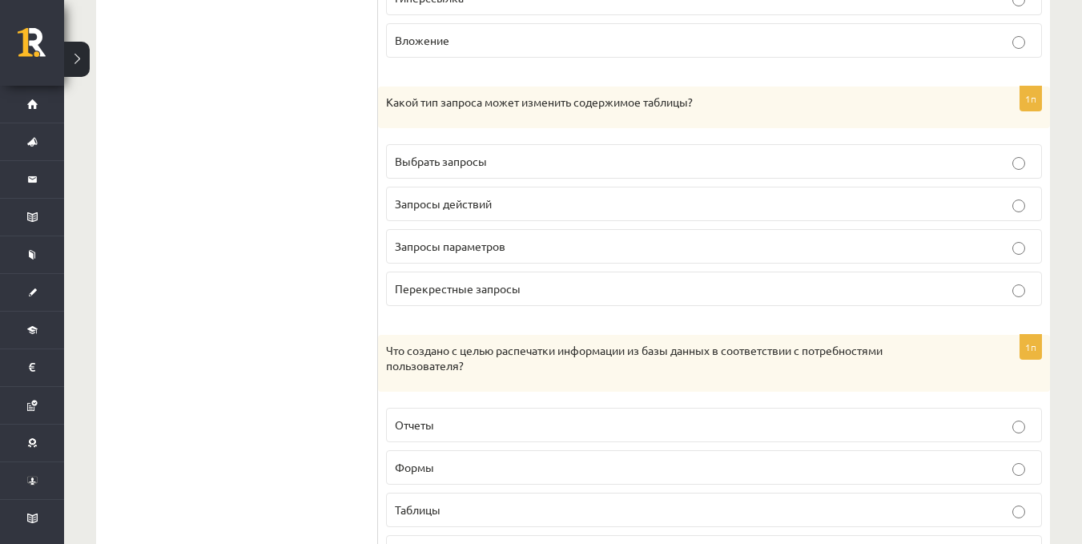
scroll to position [832, 0]
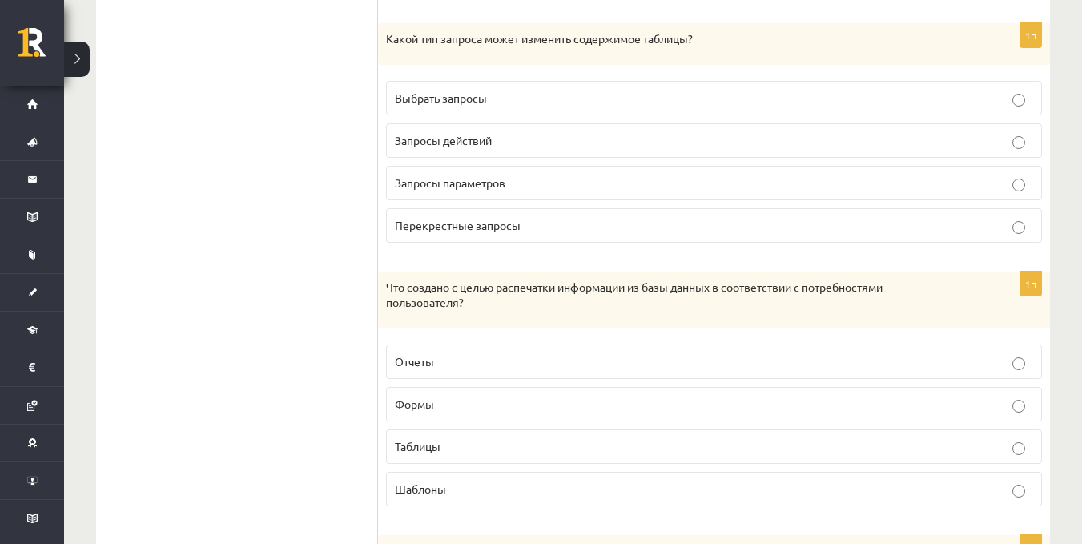
click at [514, 88] on label "Выбрать запросы" at bounding box center [714, 98] width 656 height 34
drag, startPoint x: 1070, startPoint y: 205, endPoint x: 1083, endPoint y: 235, distance: 33.0
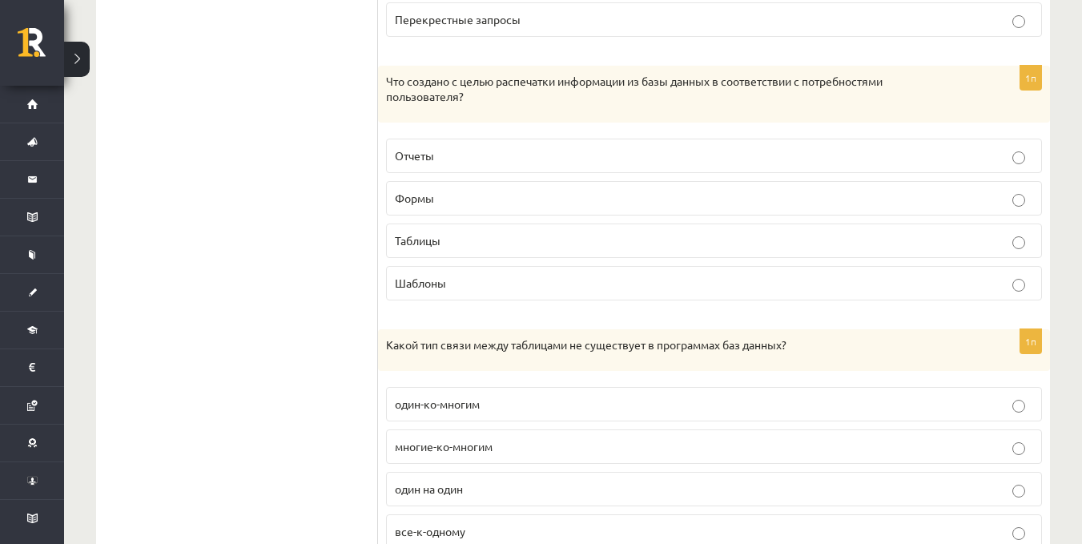
scroll to position [1043, 0]
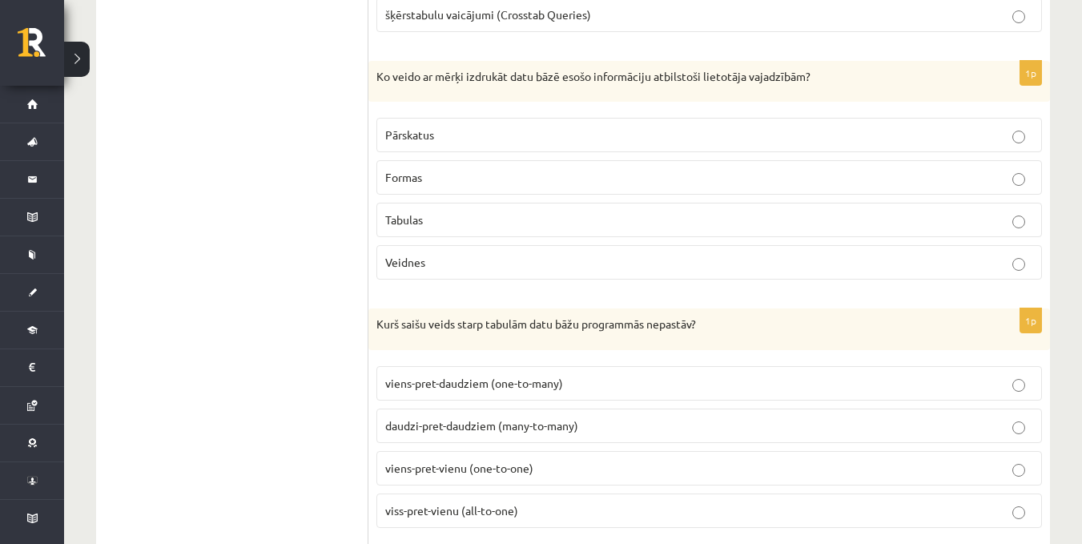
click at [296, 172] on ul "1. uzdevums - Tests - Informācijas ieguve un komunikācijas līdzekļi 2. uzdevums…" at bounding box center [240, 541] width 256 height 2480
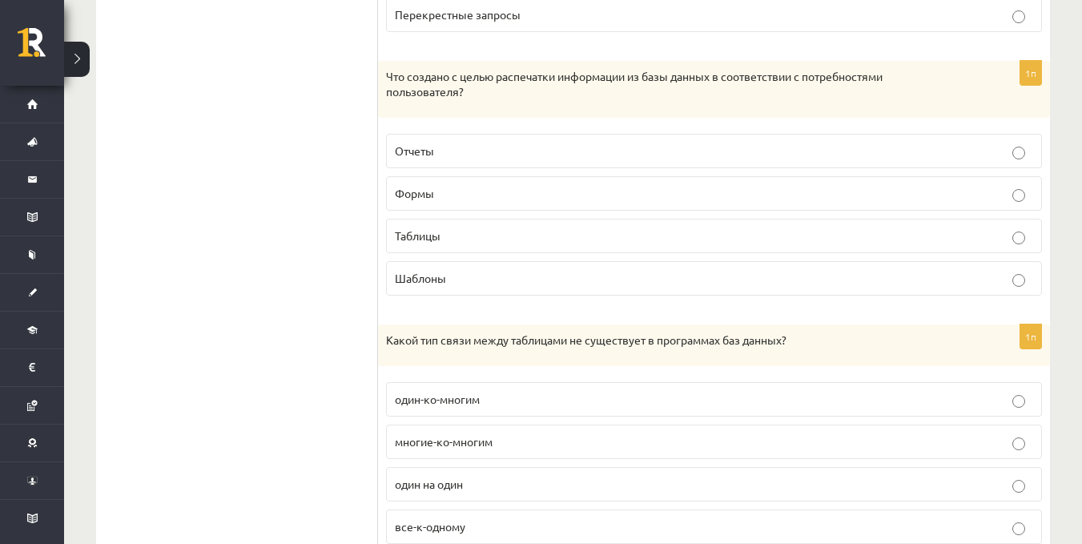
click at [304, 197] on ul "Задание 1 — Тест — Средства получения и передачи информации Задание 2 — Тест — …" at bounding box center [245, 549] width 266 height 2496
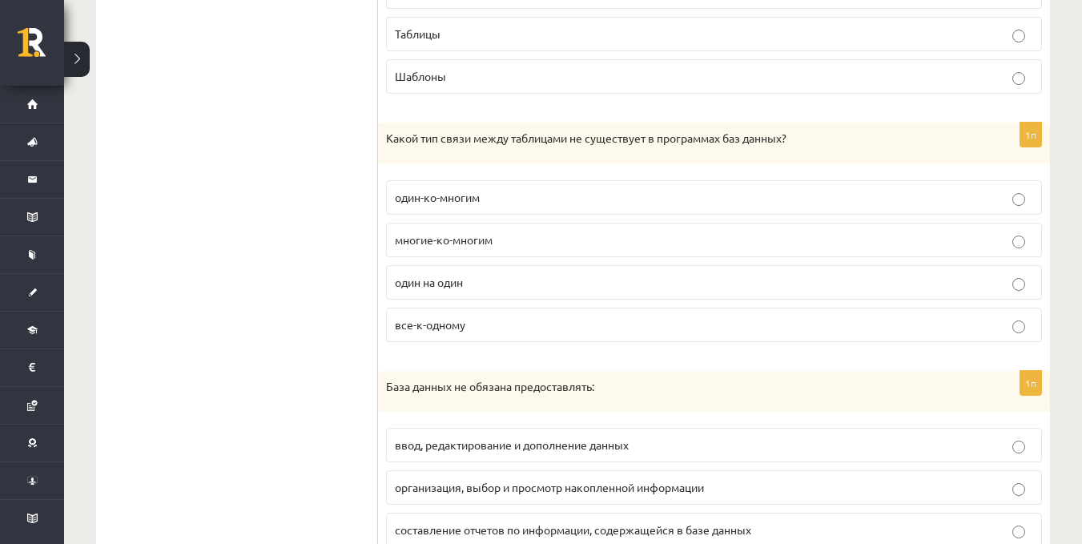
scroll to position [1308, 0]
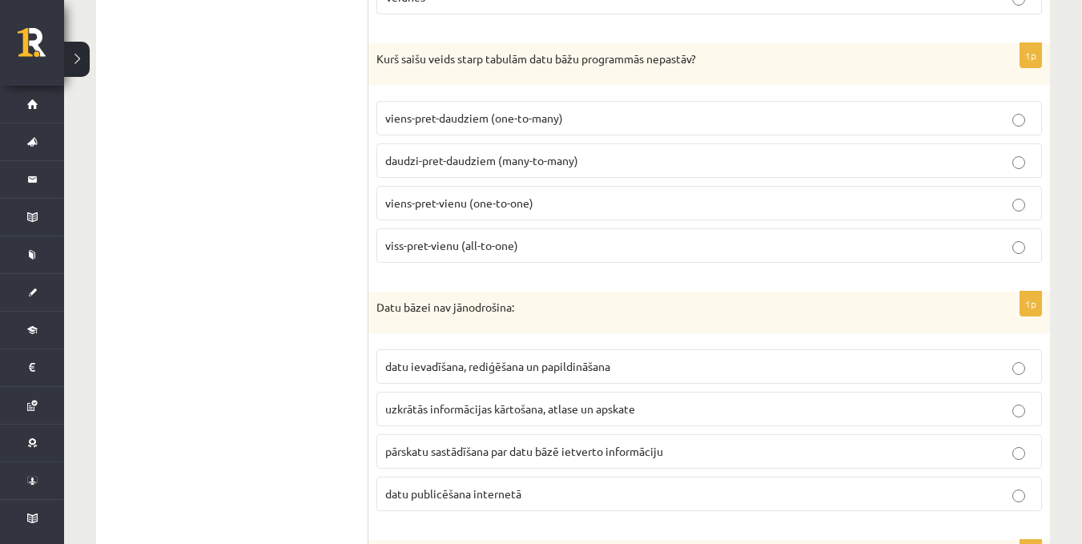
click at [551, 246] on p "viss-pret-vienu (all-to-one)" at bounding box center [709, 245] width 648 height 17
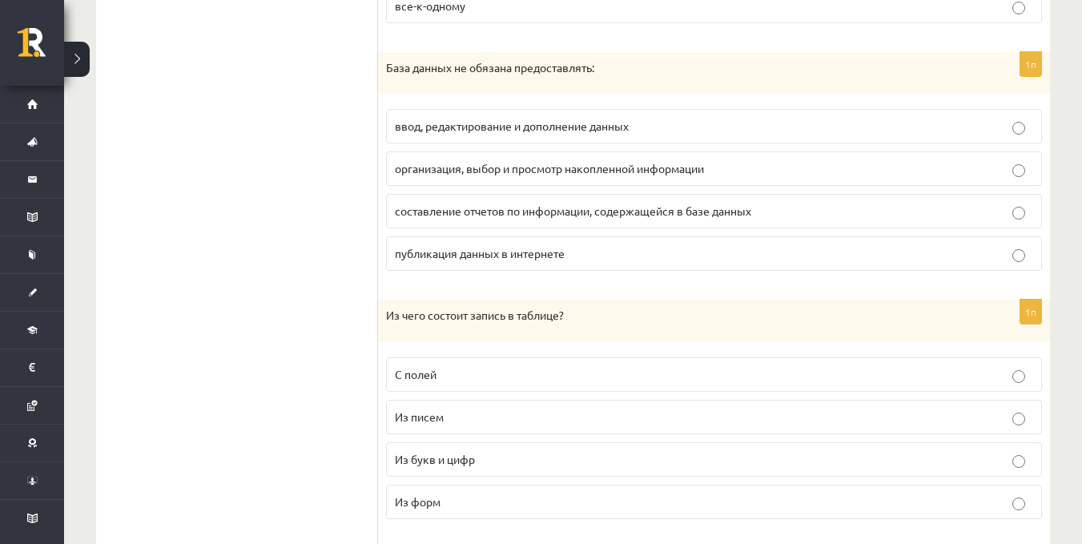
scroll to position [1599, 0]
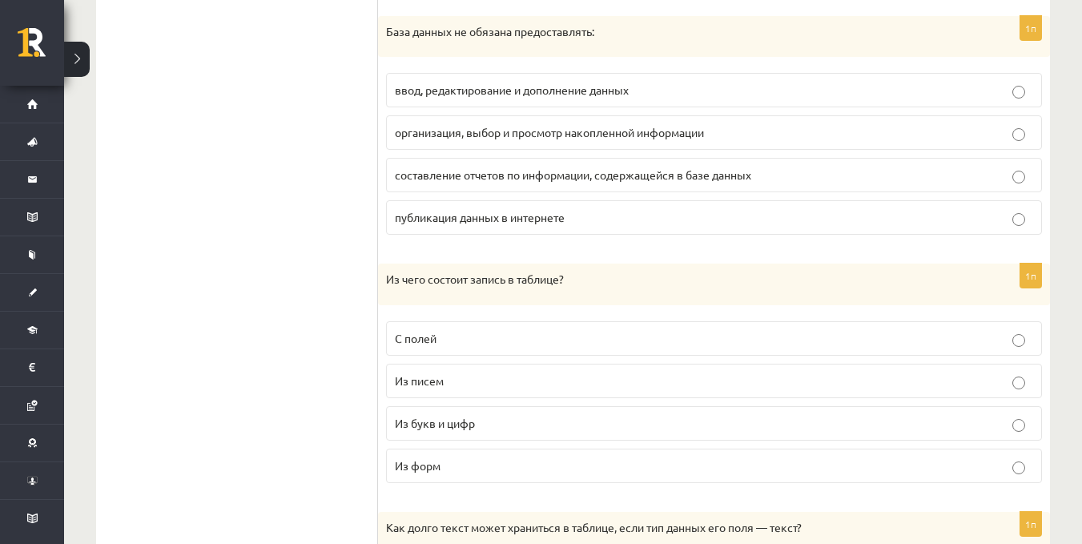
click at [722, 227] on label "публикация данных в интернете" at bounding box center [714, 217] width 656 height 34
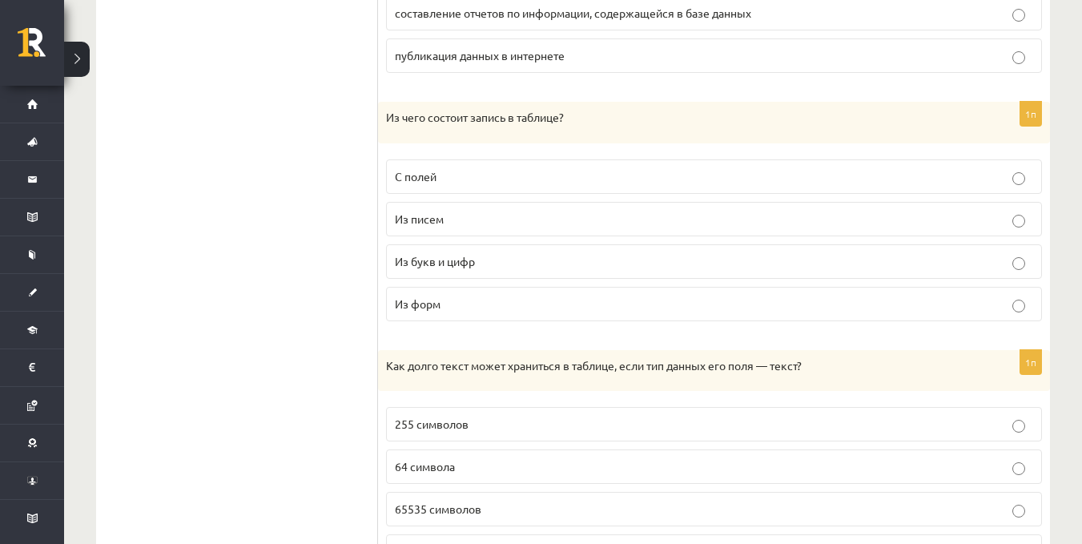
scroll to position [1780, 0]
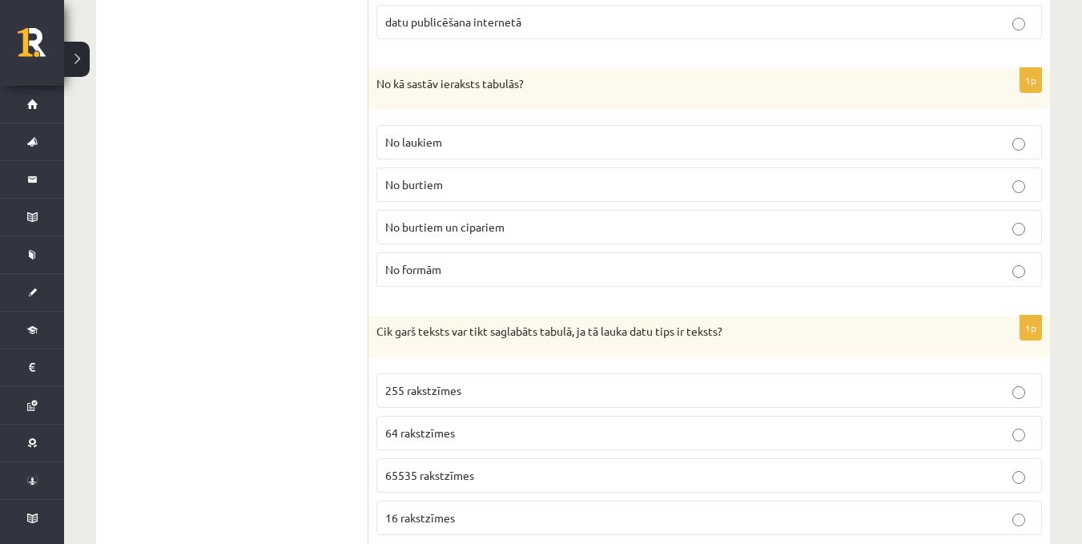
click at [576, 268] on p "No formām" at bounding box center [709, 269] width 648 height 17
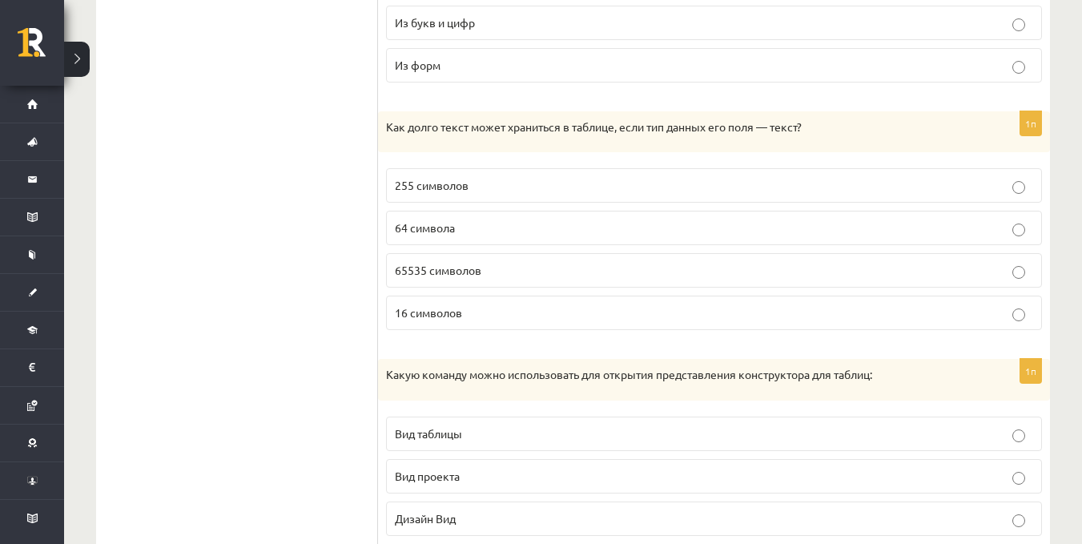
scroll to position [2040, 0]
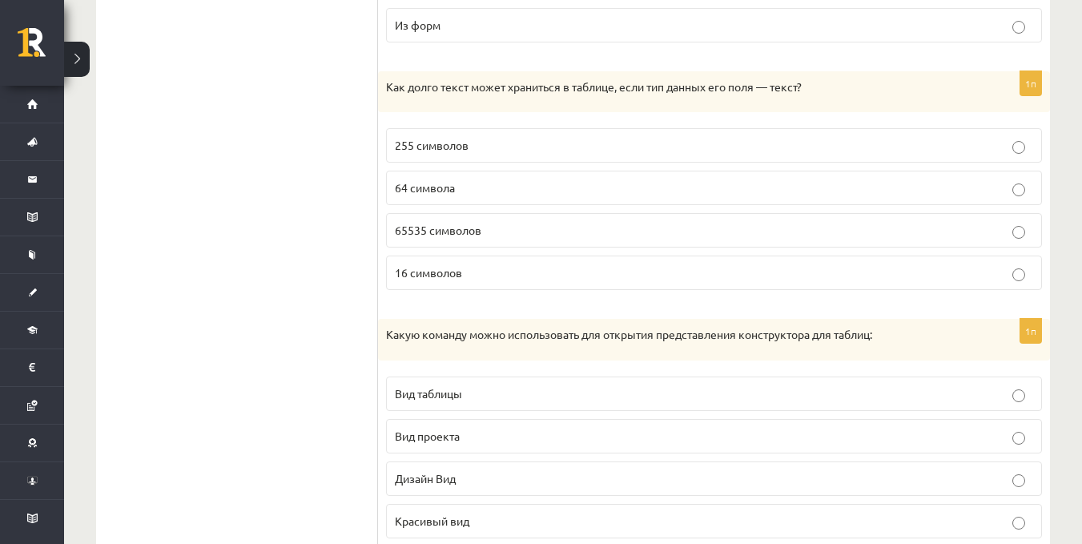
click at [557, 143] on p "255 символов" at bounding box center [714, 145] width 638 height 17
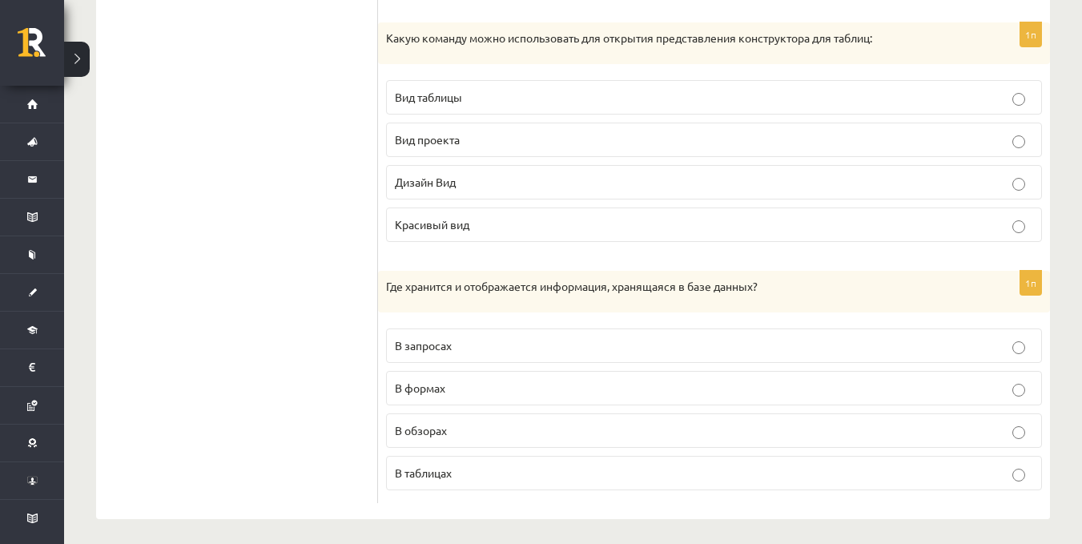
scroll to position [2328, 0]
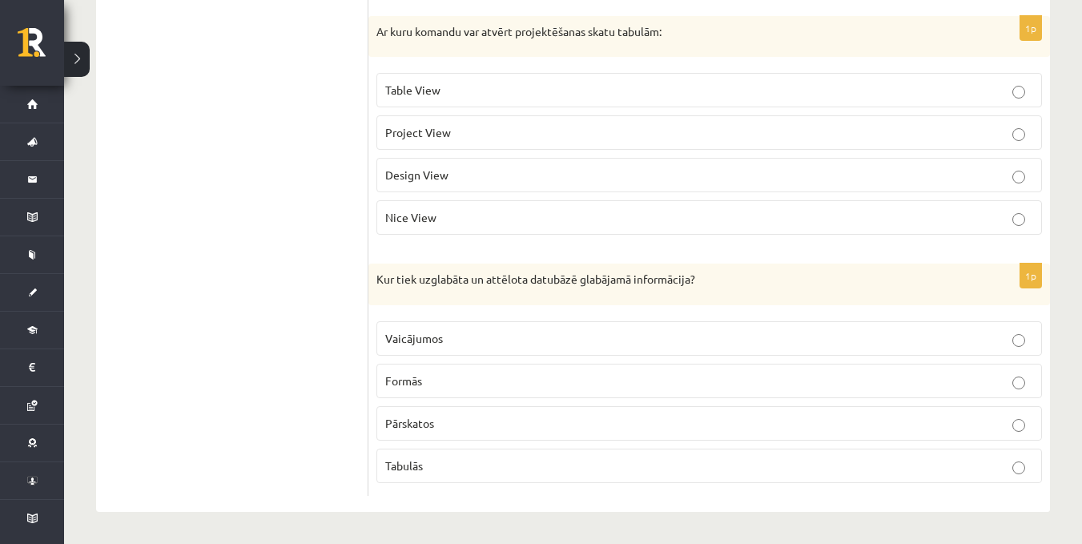
click at [535, 76] on label "Table View" at bounding box center [709, 90] width 666 height 34
click at [537, 179] on p "Design View" at bounding box center [709, 175] width 648 height 17
click at [569, 88] on p "Table View" at bounding box center [709, 90] width 648 height 17
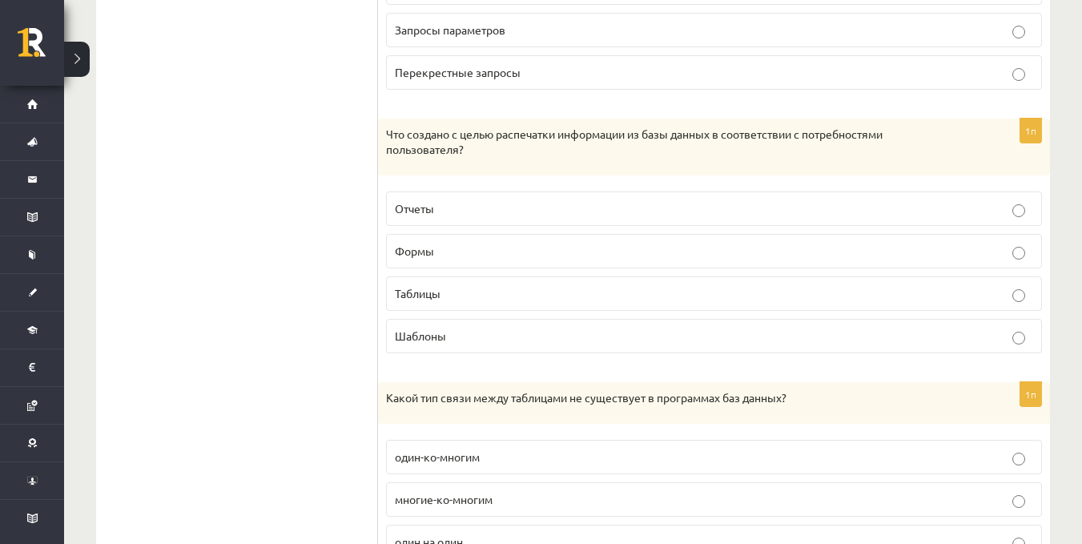
scroll to position [1026, 0]
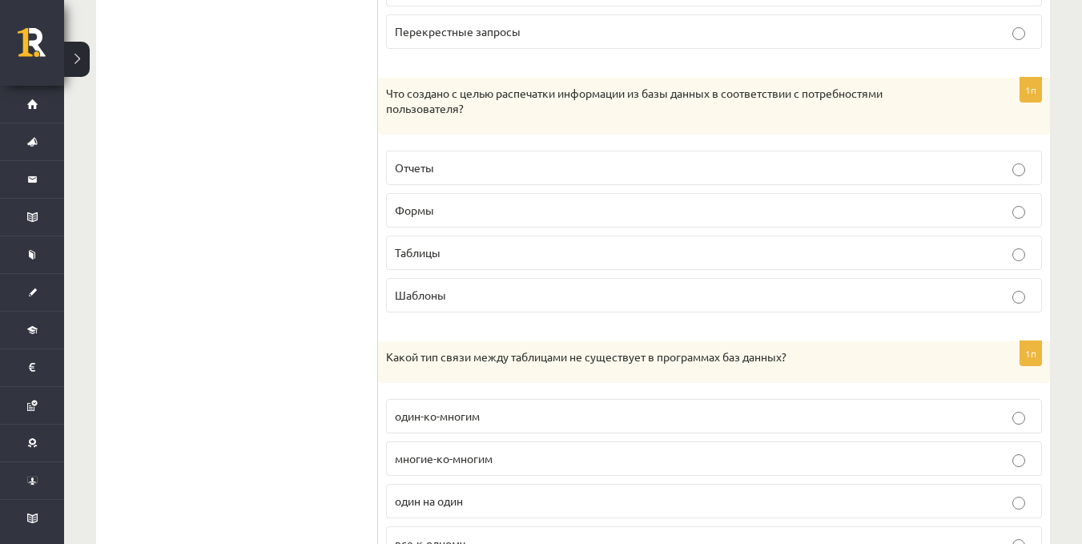
click at [771, 151] on fieldset "Отчеты Формы Таблицы Шаблоны" at bounding box center [714, 230] width 656 height 175
click at [762, 183] on label "Отчеты" at bounding box center [714, 168] width 656 height 34
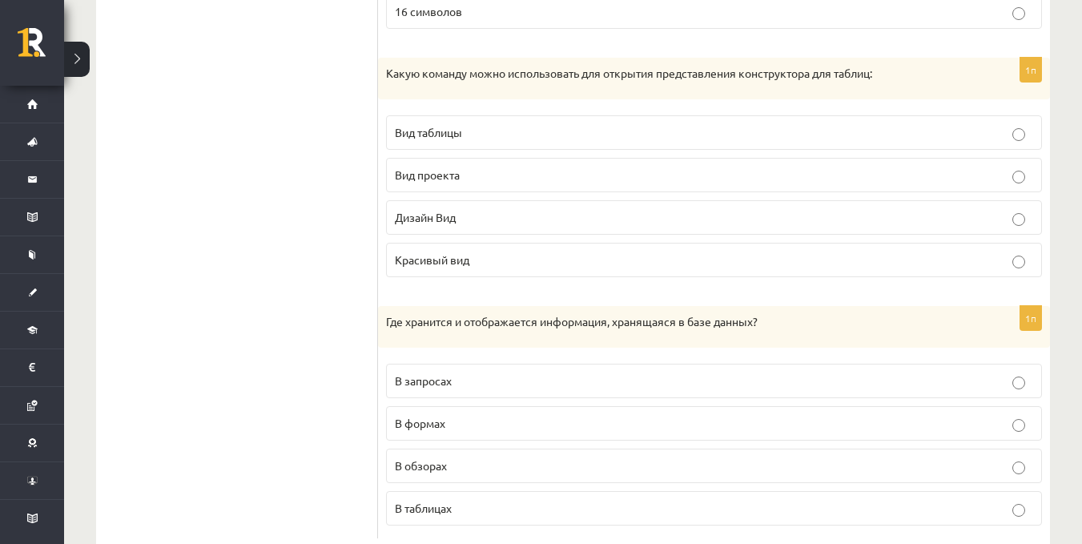
scroll to position [2344, 0]
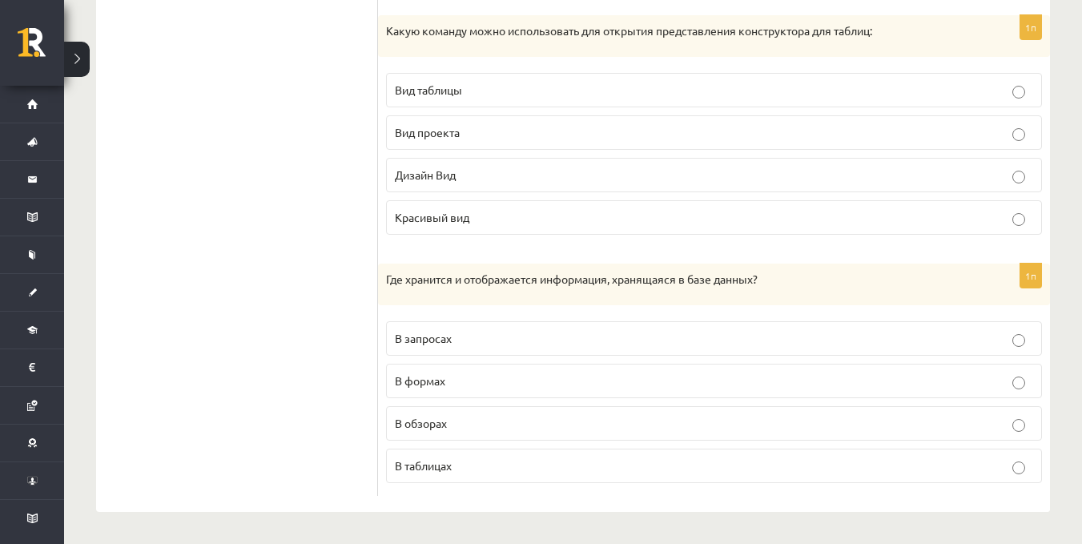
click at [568, 473] on p "В таблицах" at bounding box center [714, 465] width 638 height 17
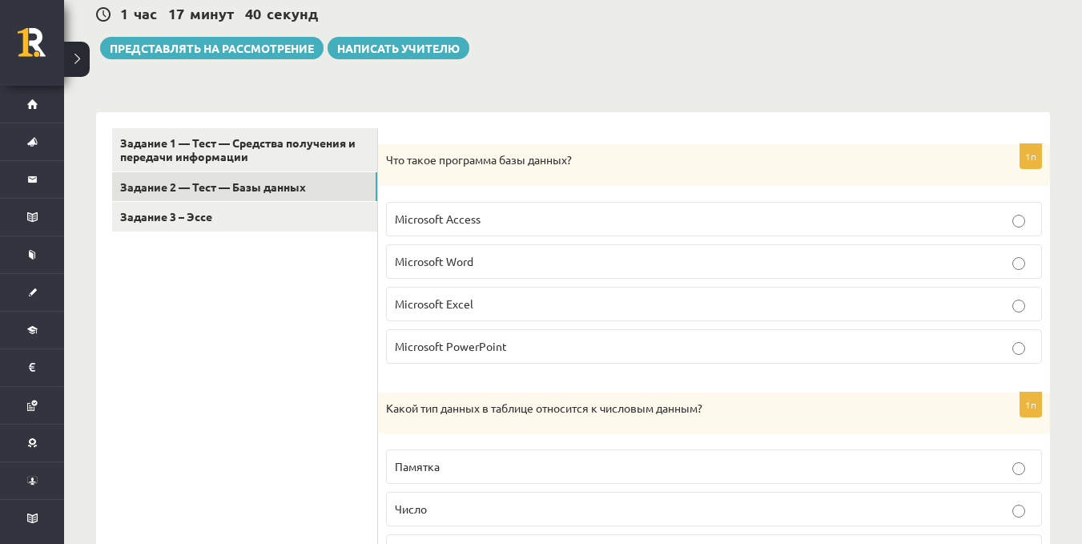
scroll to position [234, 0]
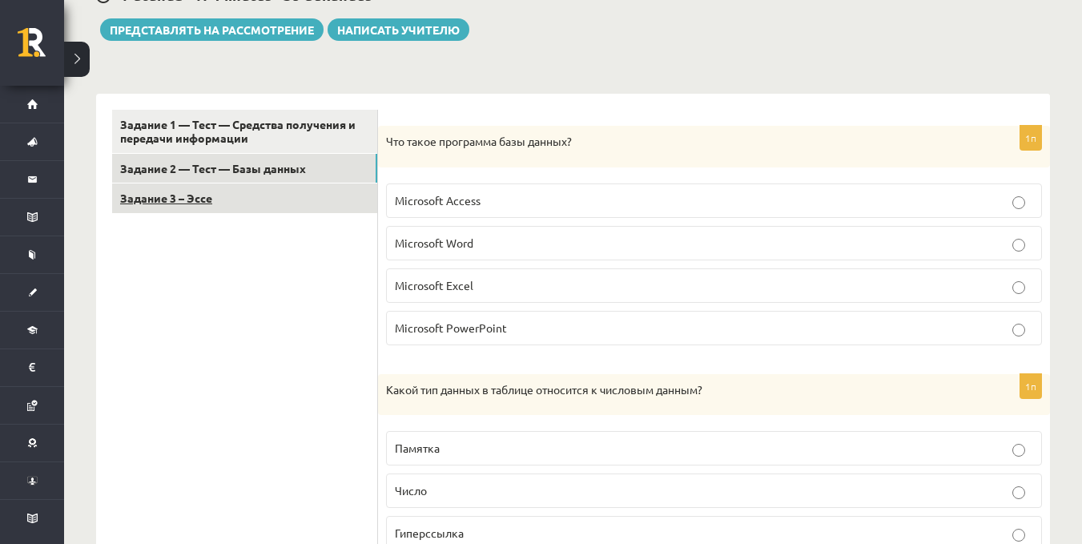
click at [186, 190] on link "Задание 3 – Эссе" at bounding box center [244, 198] width 265 height 30
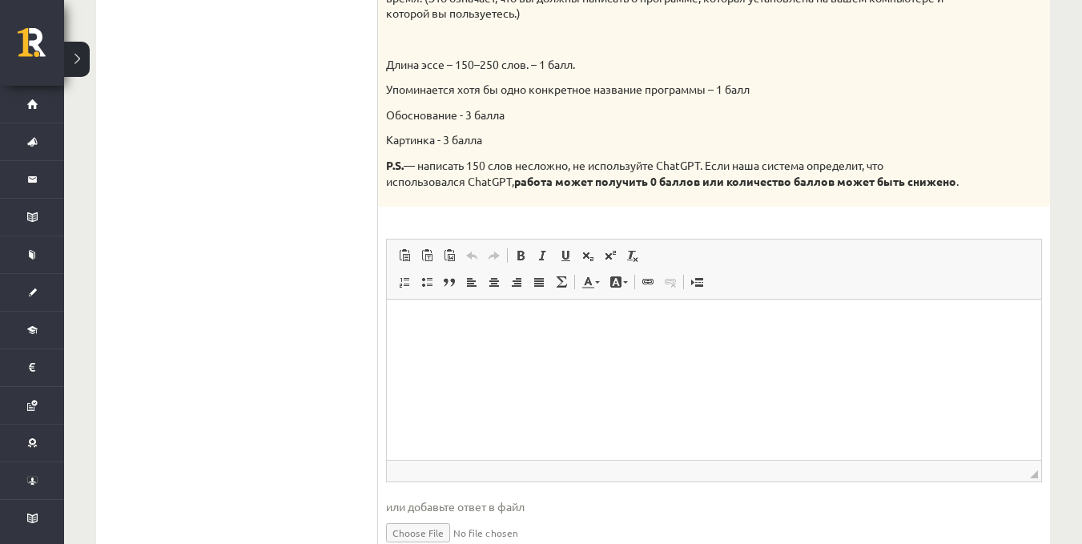
scroll to position [771, 0]
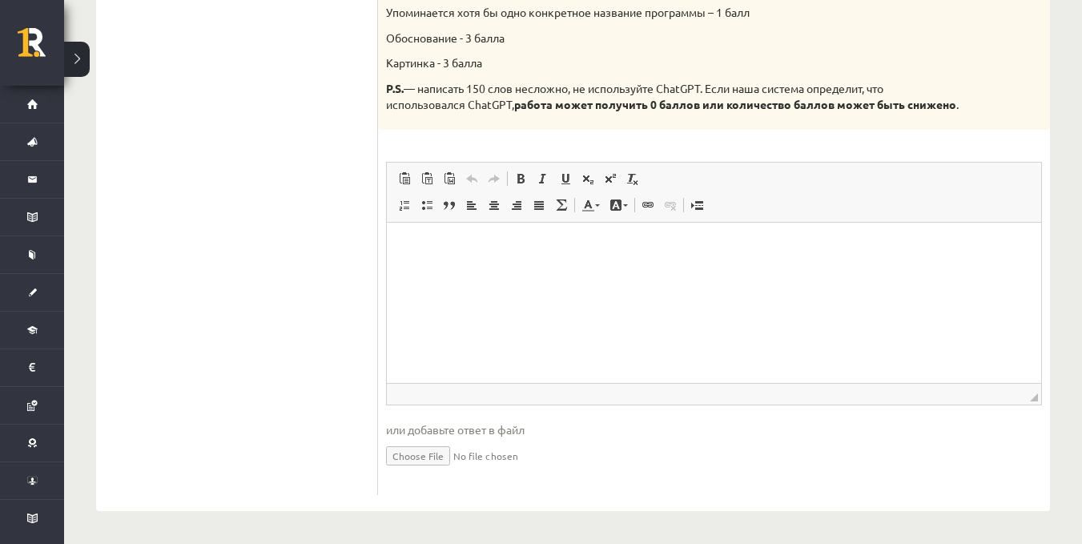
click at [396, 449] on input "file" at bounding box center [714, 454] width 656 height 33
type input "**********"
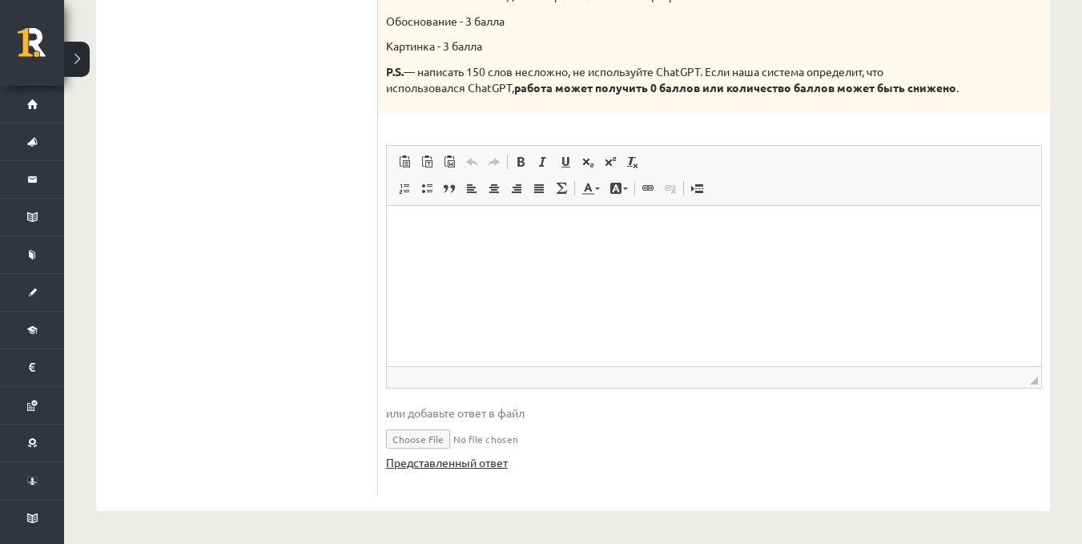
click at [464, 469] on font "Представленный ответ" at bounding box center [447, 462] width 122 height 14
click at [466, 255] on html at bounding box center [713, 230] width 654 height 49
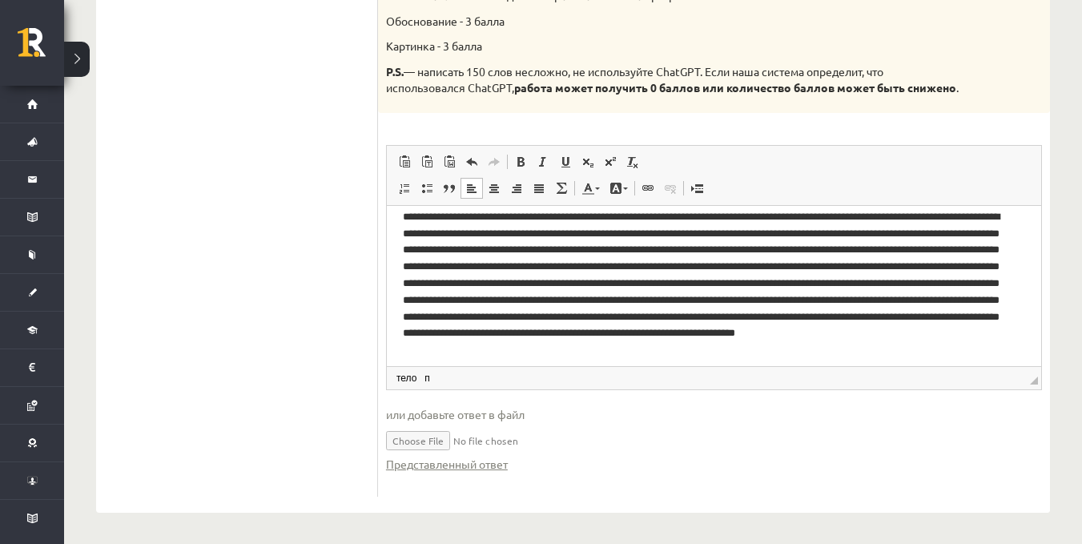
scroll to position [55, 0]
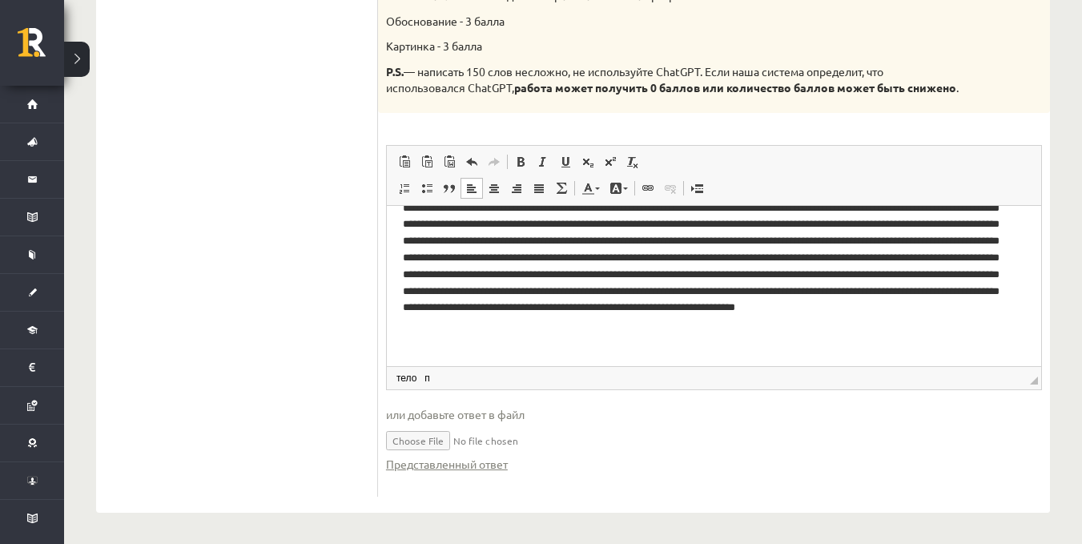
click at [569, 324] on p "**********" at bounding box center [706, 258] width 609 height 183
click at [574, 312] on p "**********" at bounding box center [706, 258] width 609 height 183
click at [569, 321] on p "**********" at bounding box center [706, 258] width 609 height 183
click at [572, 321] on p "**********" at bounding box center [706, 258] width 609 height 183
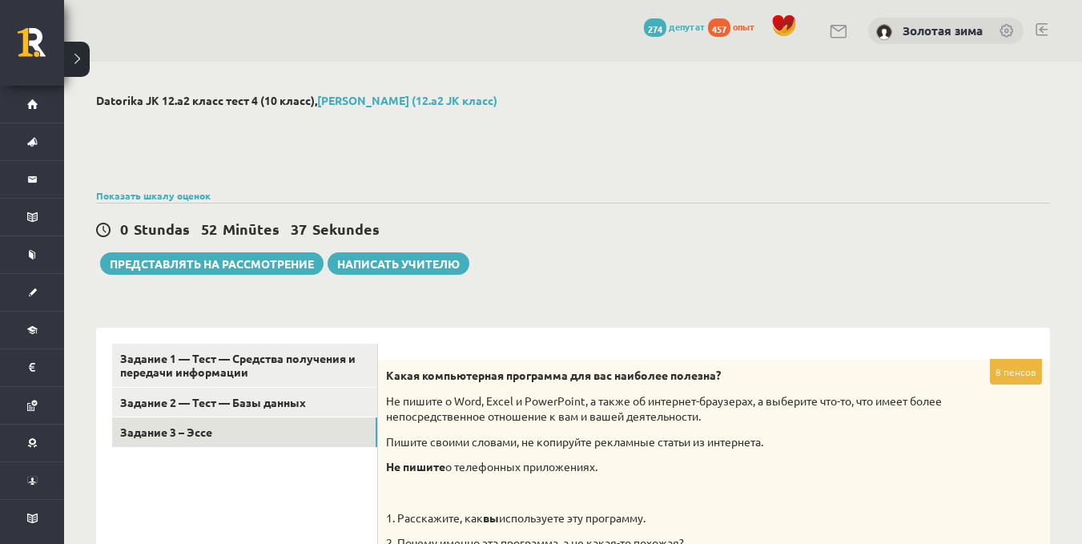
scroll to position [43, 0]
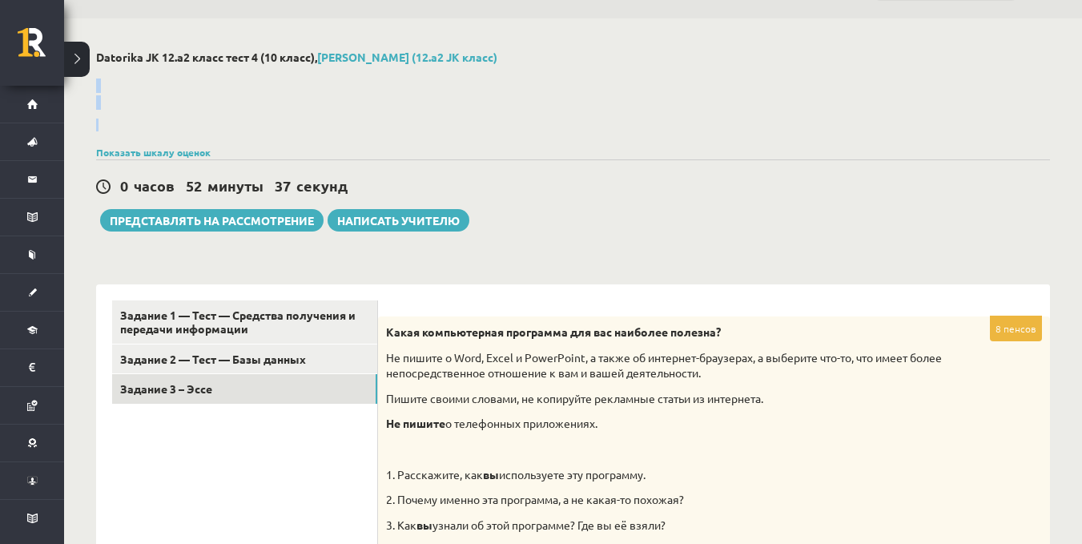
drag, startPoint x: 1062, startPoint y: 55, endPoint x: 1093, endPoint y: 141, distance: 91.2
click at [1081, 141] on html "0 Подарки 274 депутат 457 опыт Золотая зима Дом Текущие события Как учиться в e…" at bounding box center [541, 229] width 1082 height 544
click at [284, 353] on font "Задание 2 — Тест — Базы данных" at bounding box center [213, 359] width 186 height 14
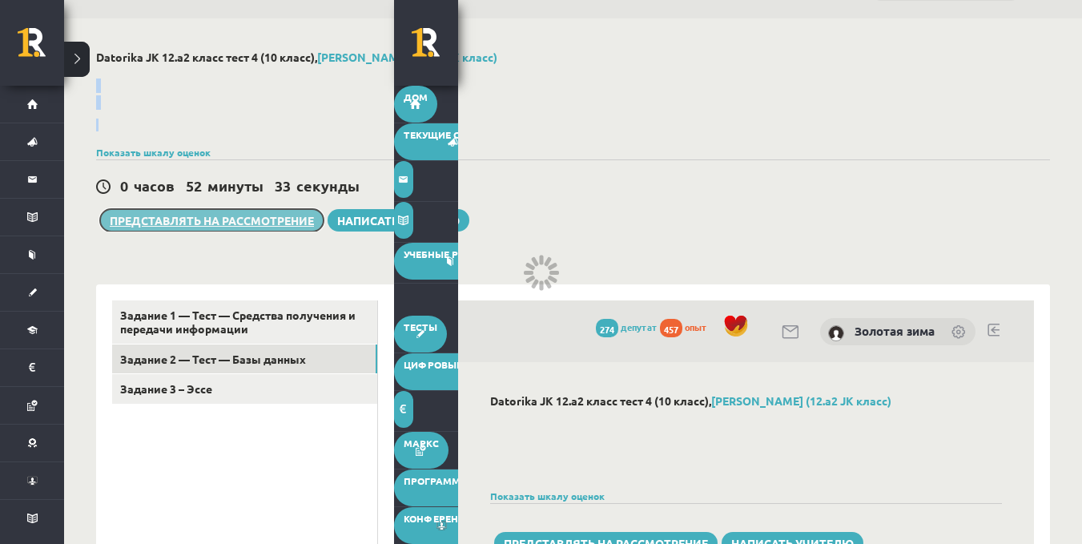
click at [249, 212] on button "Представлять на рассмотрение" at bounding box center [211, 220] width 223 height 22
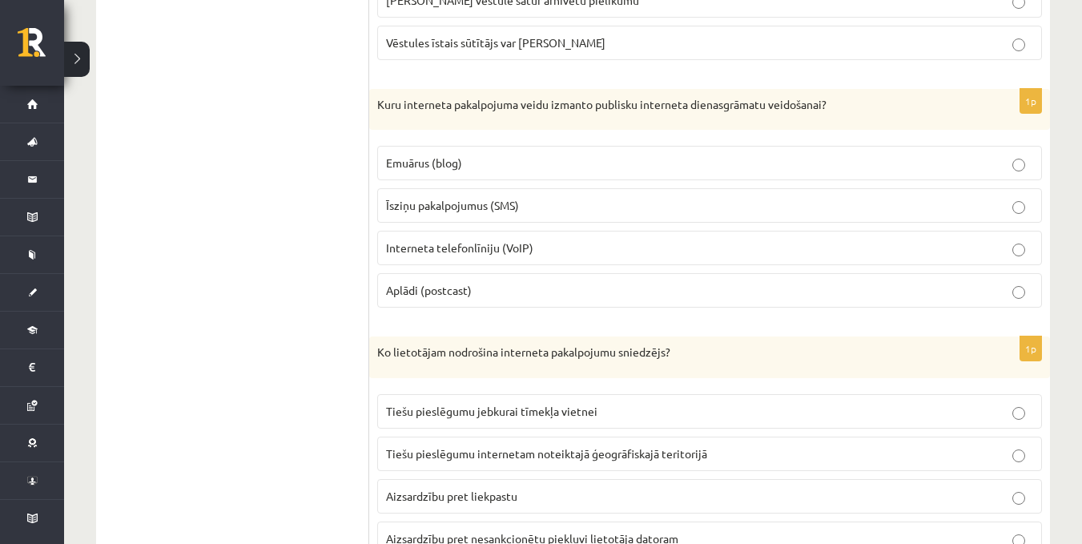
scroll to position [579, 0]
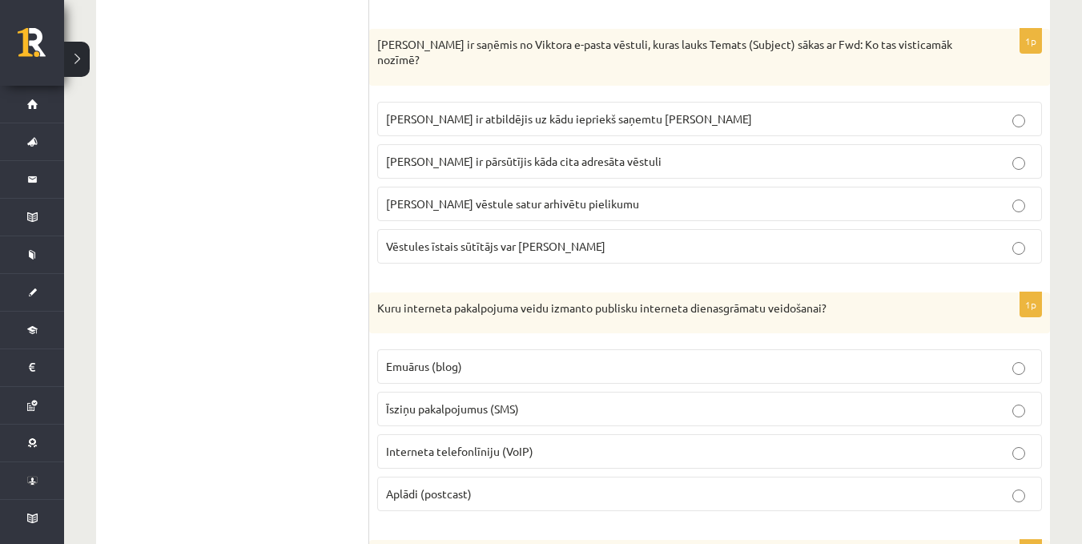
drag, startPoint x: 1068, startPoint y: 56, endPoint x: 1067, endPoint y: 34, distance: 21.6
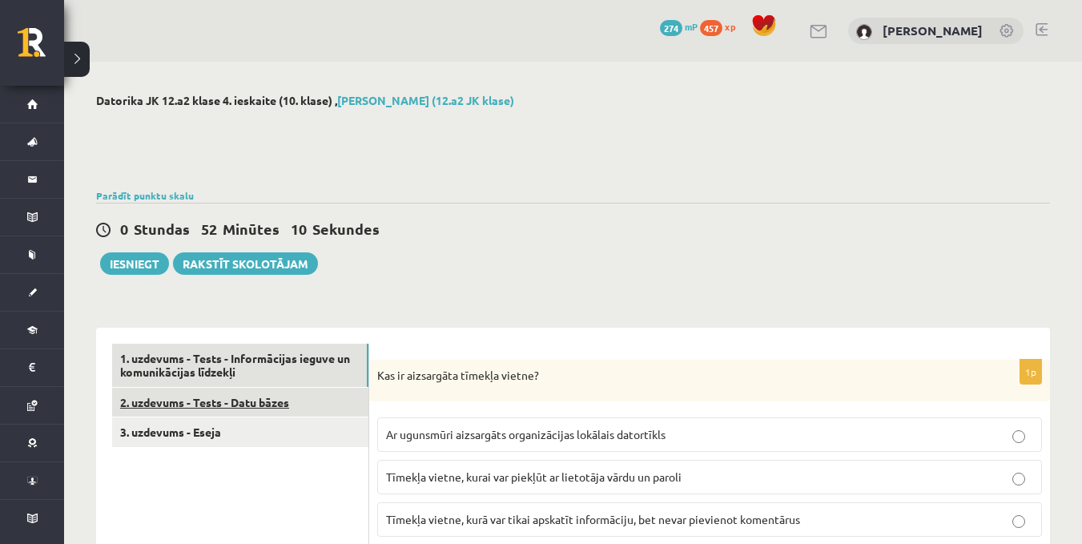
click at [242, 395] on link "2. uzdevums - Tests - Datu bāzes" at bounding box center [240, 403] width 256 height 30
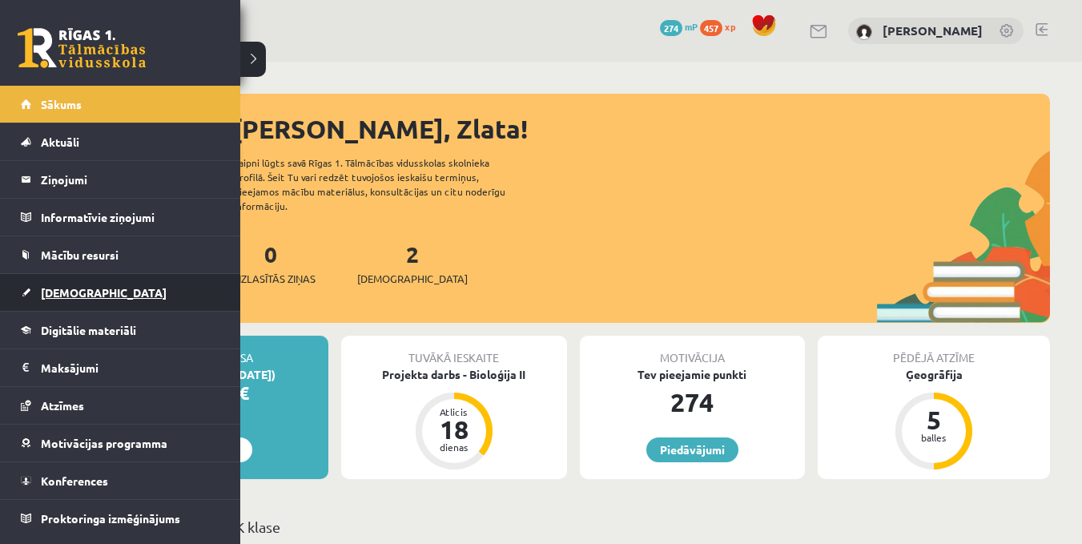
click at [67, 288] on span "[DEMOGRAPHIC_DATA]" at bounding box center [104, 292] width 126 height 14
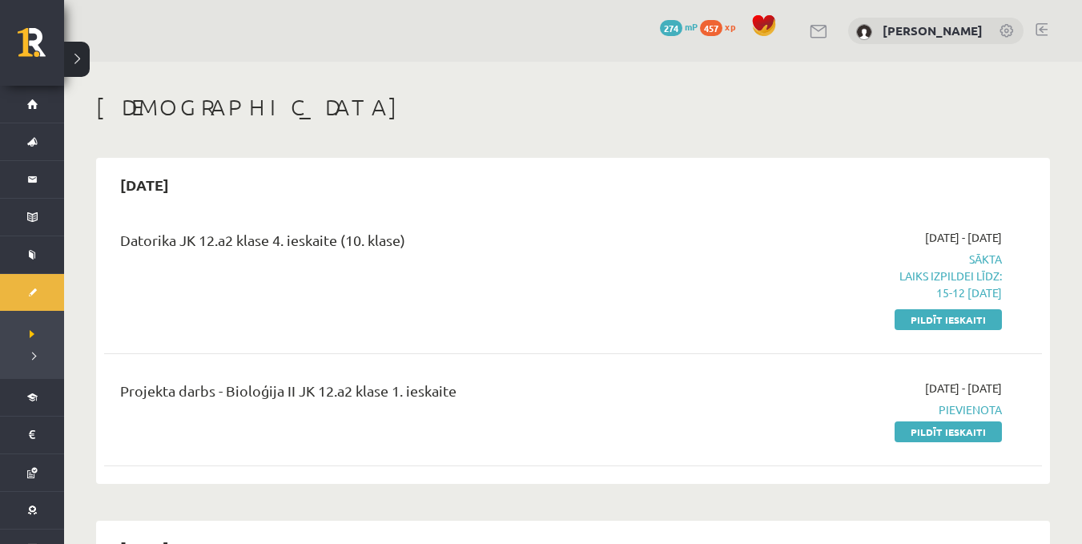
drag, startPoint x: 958, startPoint y: 323, endPoint x: 603, endPoint y: 93, distance: 422.8
click at [958, 323] on link "Pildīt ieskaiti" at bounding box center [948, 319] width 107 height 21
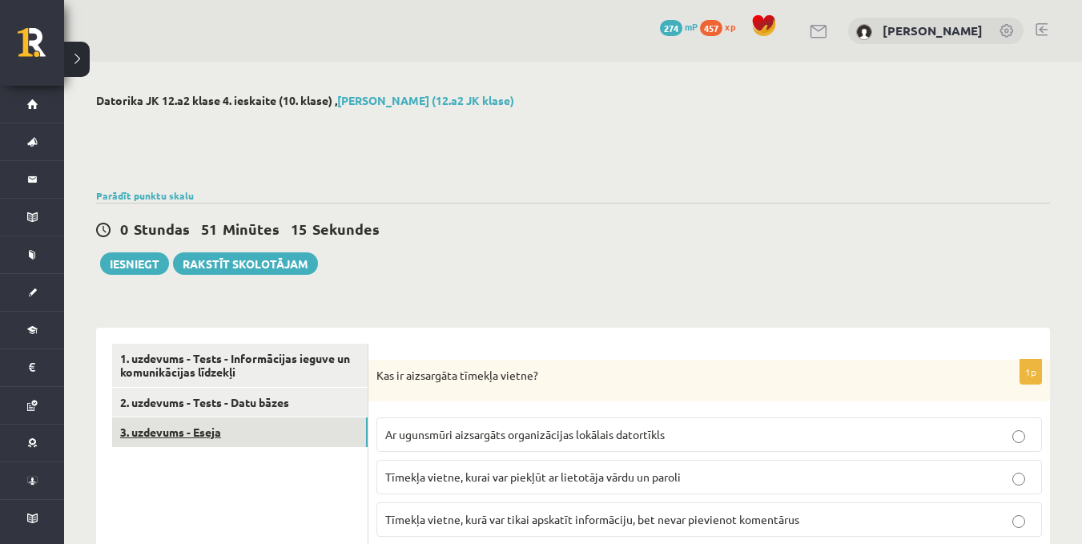
click at [251, 430] on link "3. uzdevums - Eseja" at bounding box center [239, 432] width 255 height 30
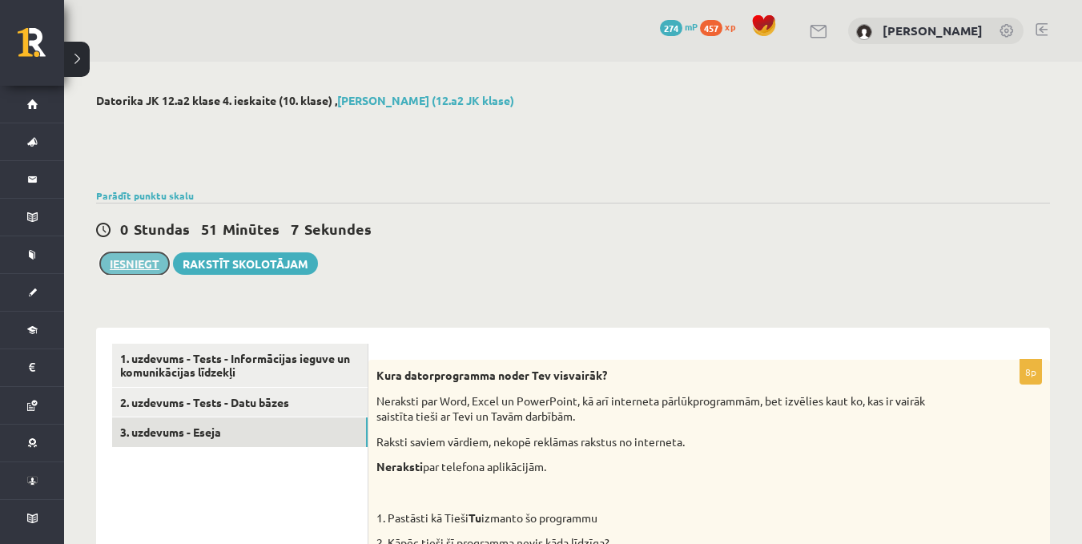
click at [151, 261] on button "Iesniegt" at bounding box center [134, 263] width 69 height 22
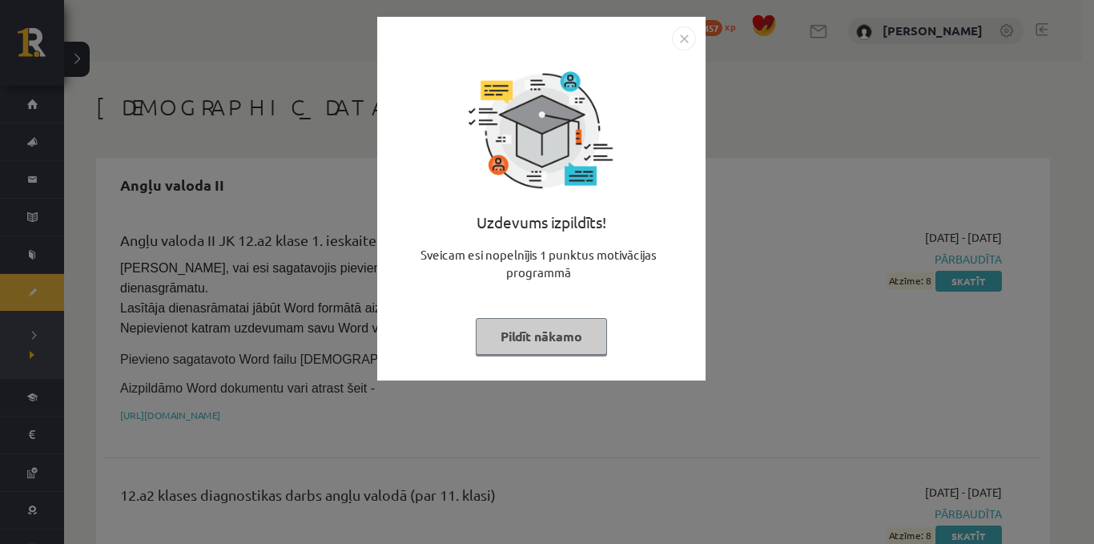
click at [682, 59] on div "Uzdevums izpildīts! Sveicam esi nopelnījis 1 punktus motivācijas programmā Pild…" at bounding box center [541, 210] width 309 height 320
click at [689, 34] on img "Close" at bounding box center [684, 38] width 24 height 24
